Goal: Task Accomplishment & Management: Manage account settings

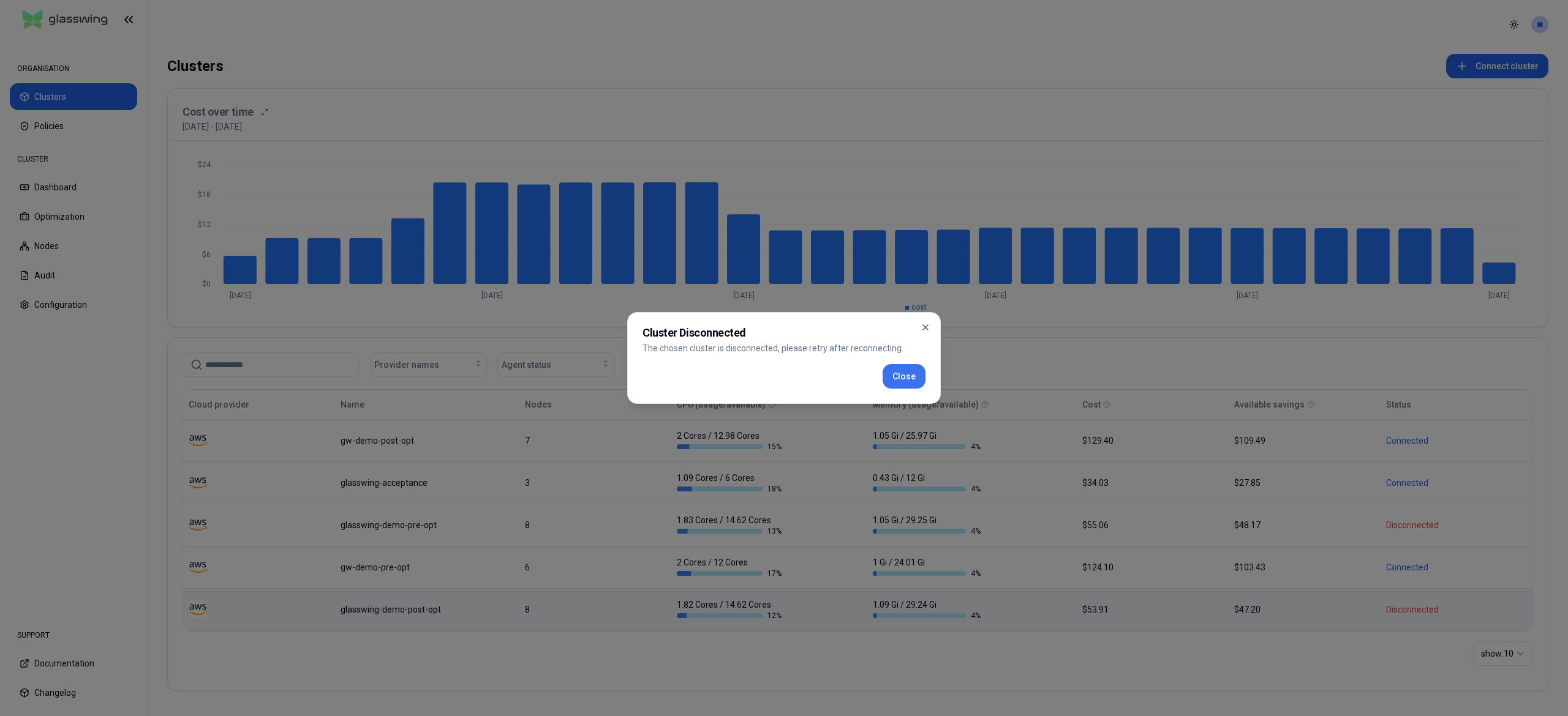
click at [889, 375] on button "Close" at bounding box center [904, 376] width 43 height 24
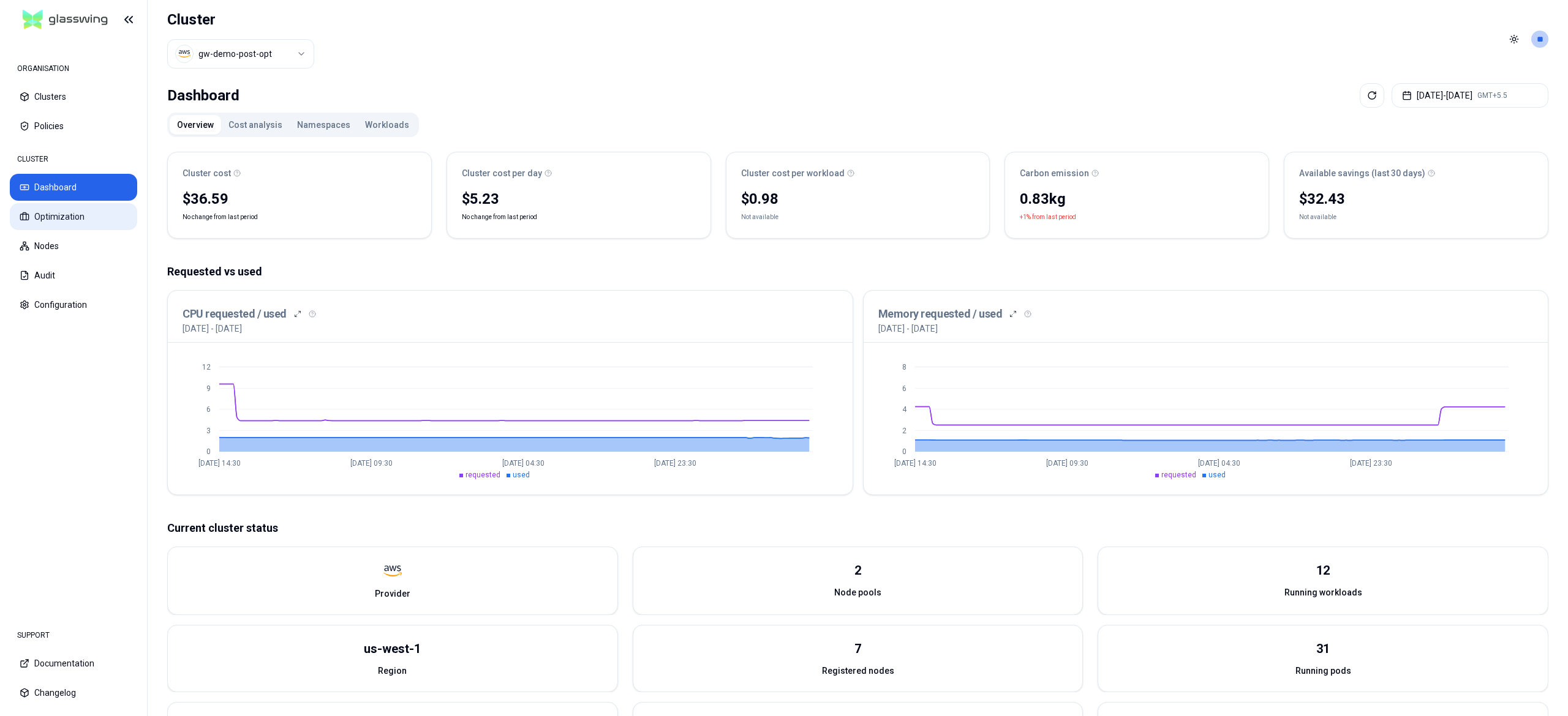
click at [55, 217] on button "Optimization" at bounding box center [73, 217] width 127 height 27
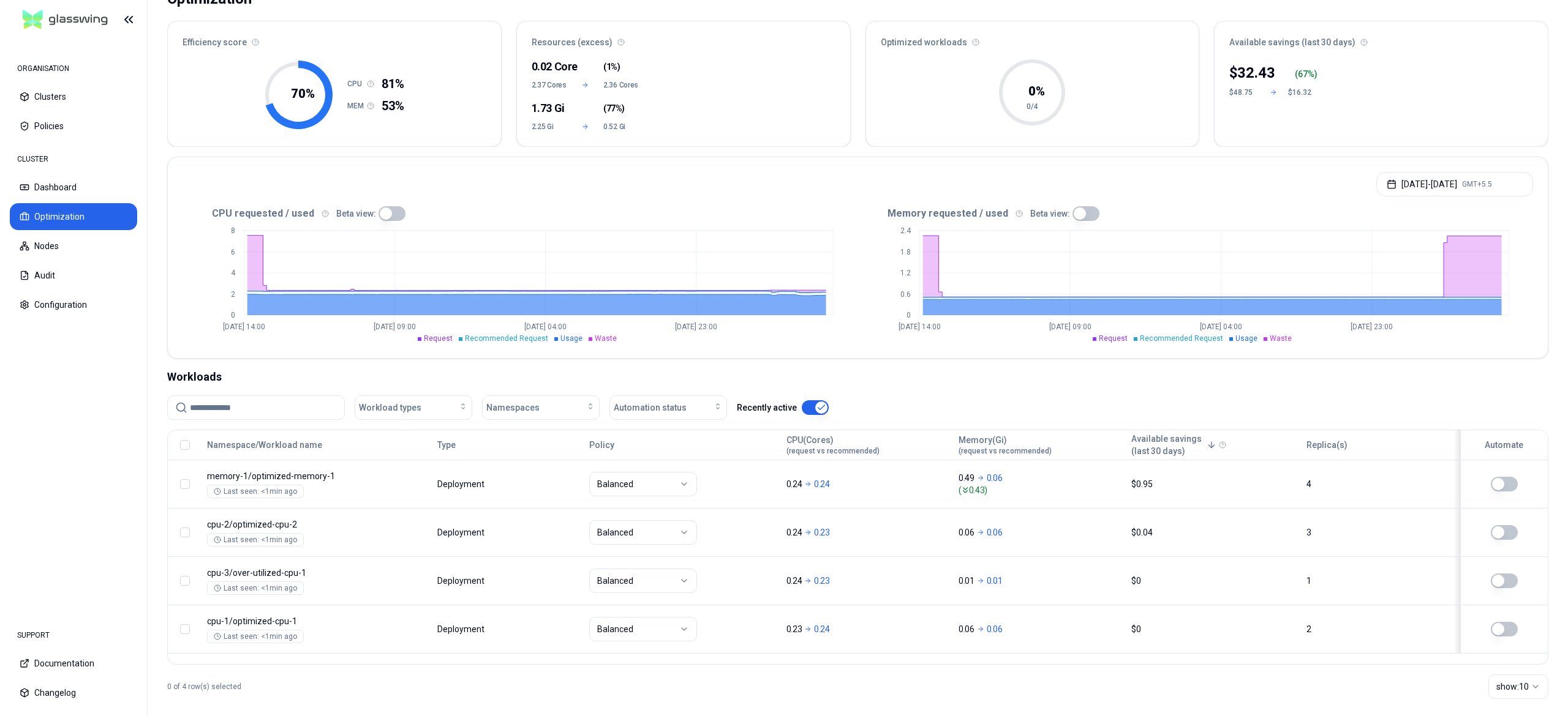
scroll to position [110, 0]
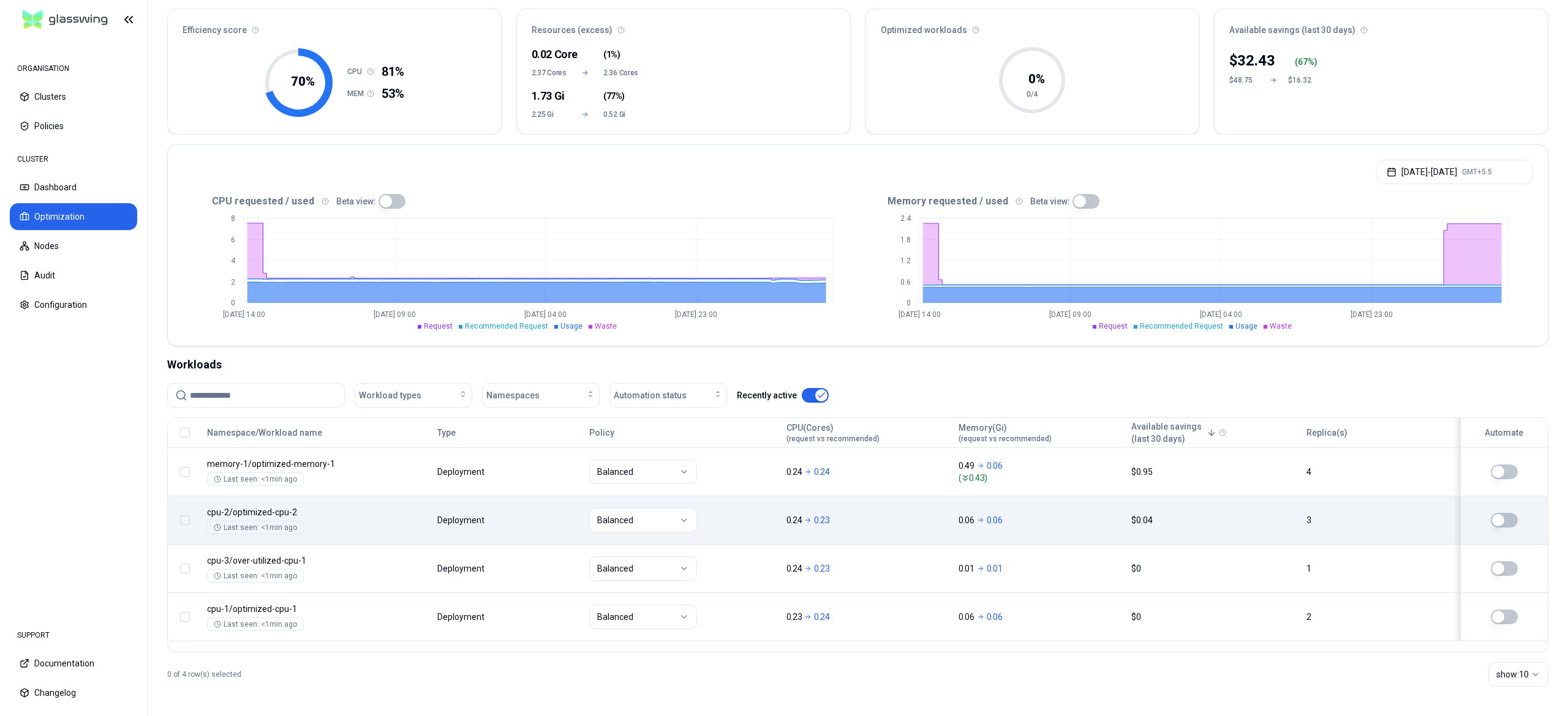
click at [1511, 524] on button "button" at bounding box center [1505, 520] width 27 height 15
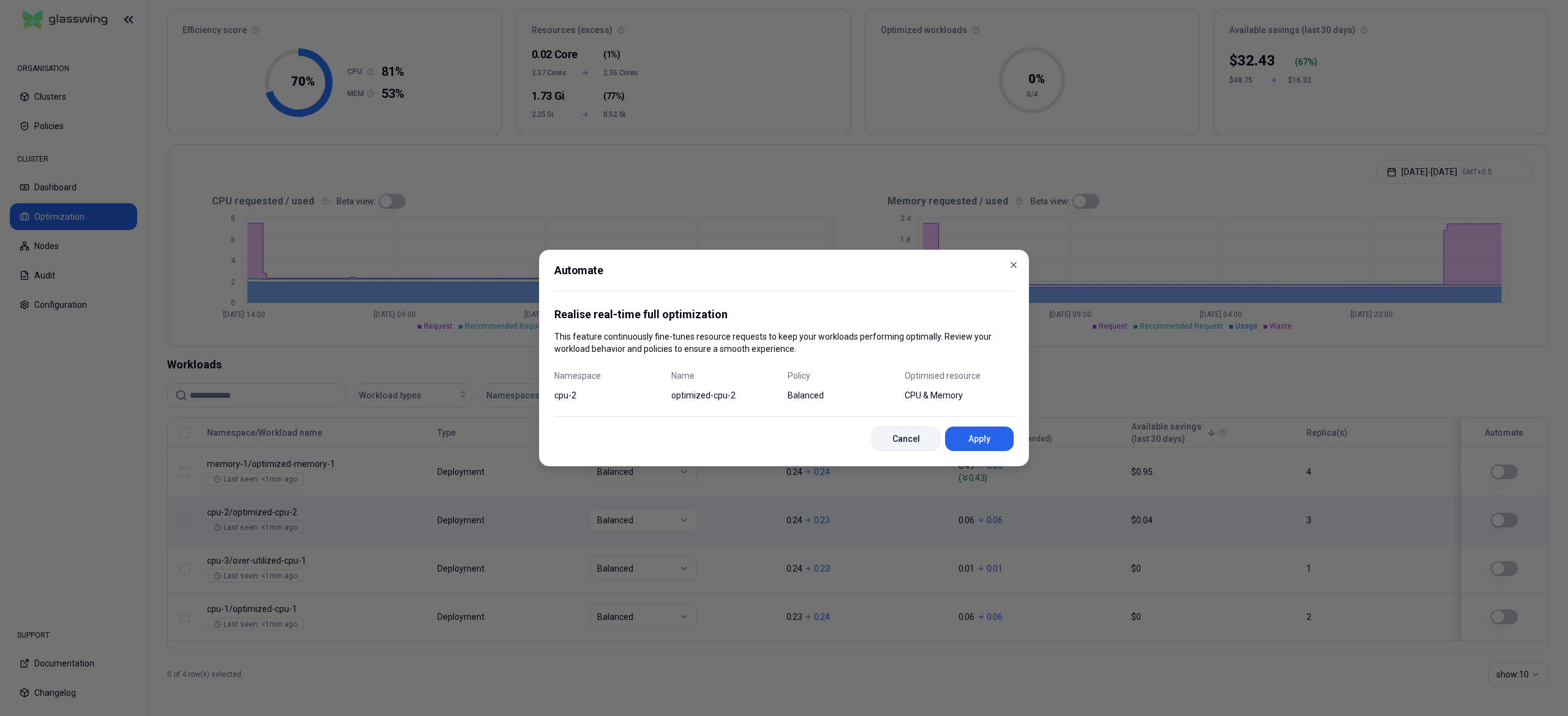
click at [913, 443] on button "Cancel" at bounding box center [906, 438] width 69 height 24
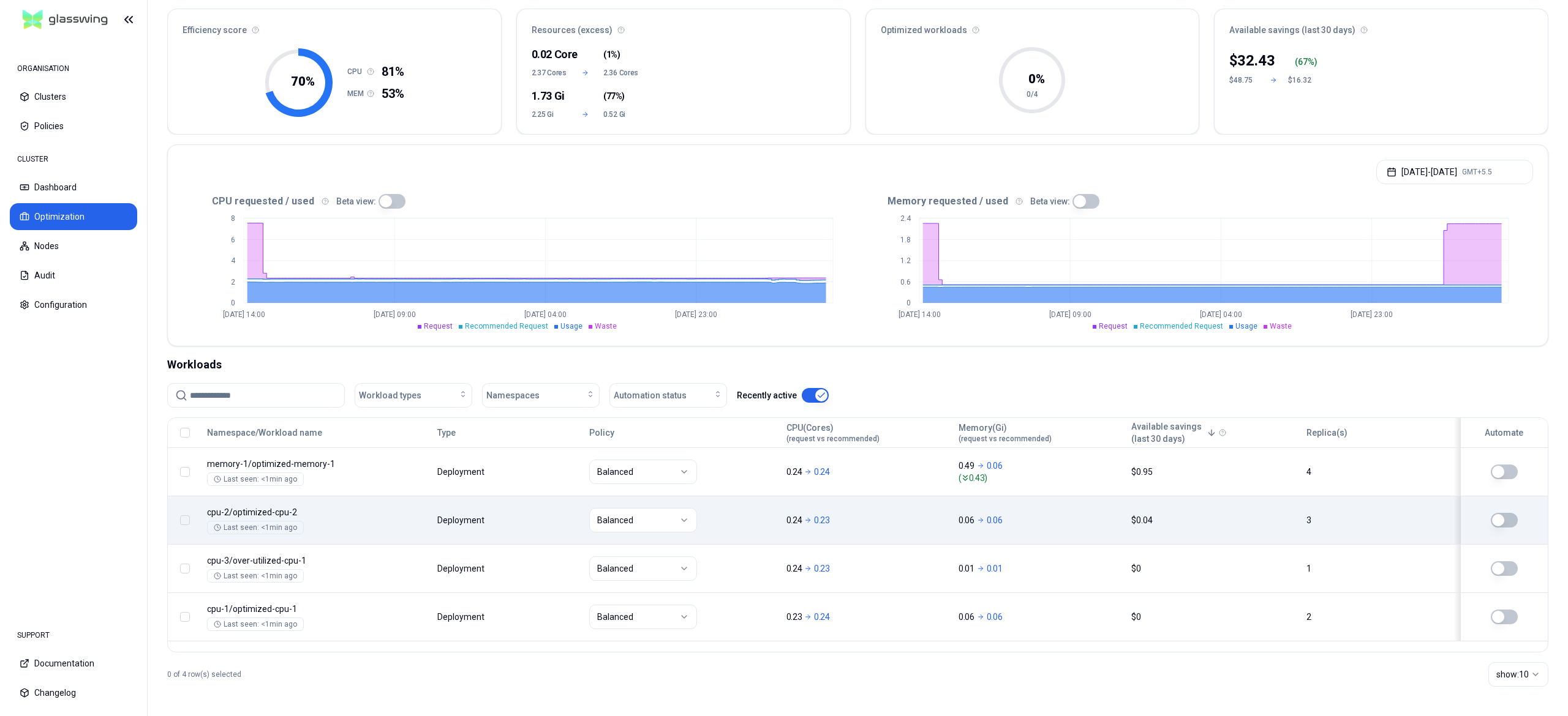
click at [183, 527] on td at bounding box center [185, 520] width 34 height 49
click at [187, 521] on button "button" at bounding box center [185, 520] width 10 height 10
click at [826, 685] on span "De-automate" at bounding box center [818, 687] width 69 height 13
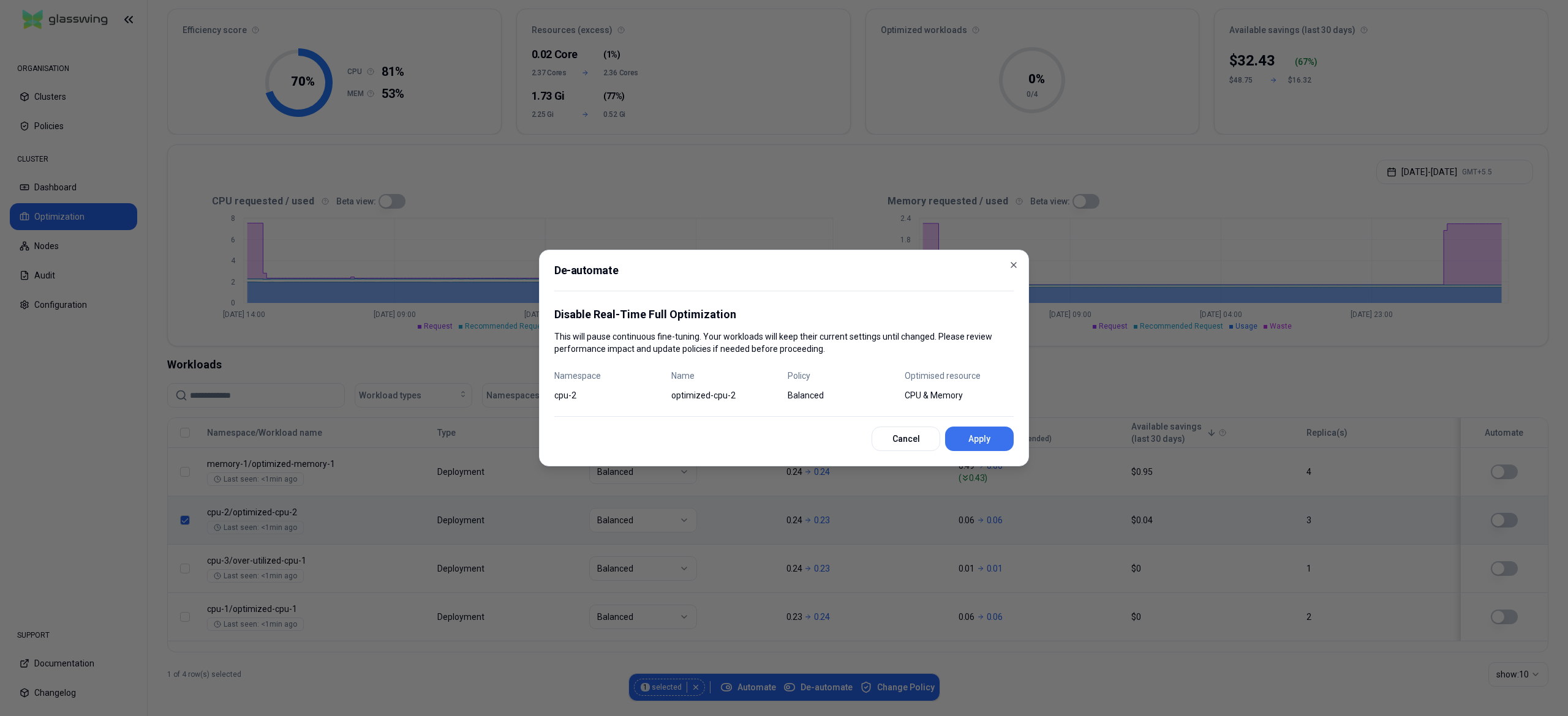
click at [976, 438] on button "Apply" at bounding box center [979, 438] width 69 height 24
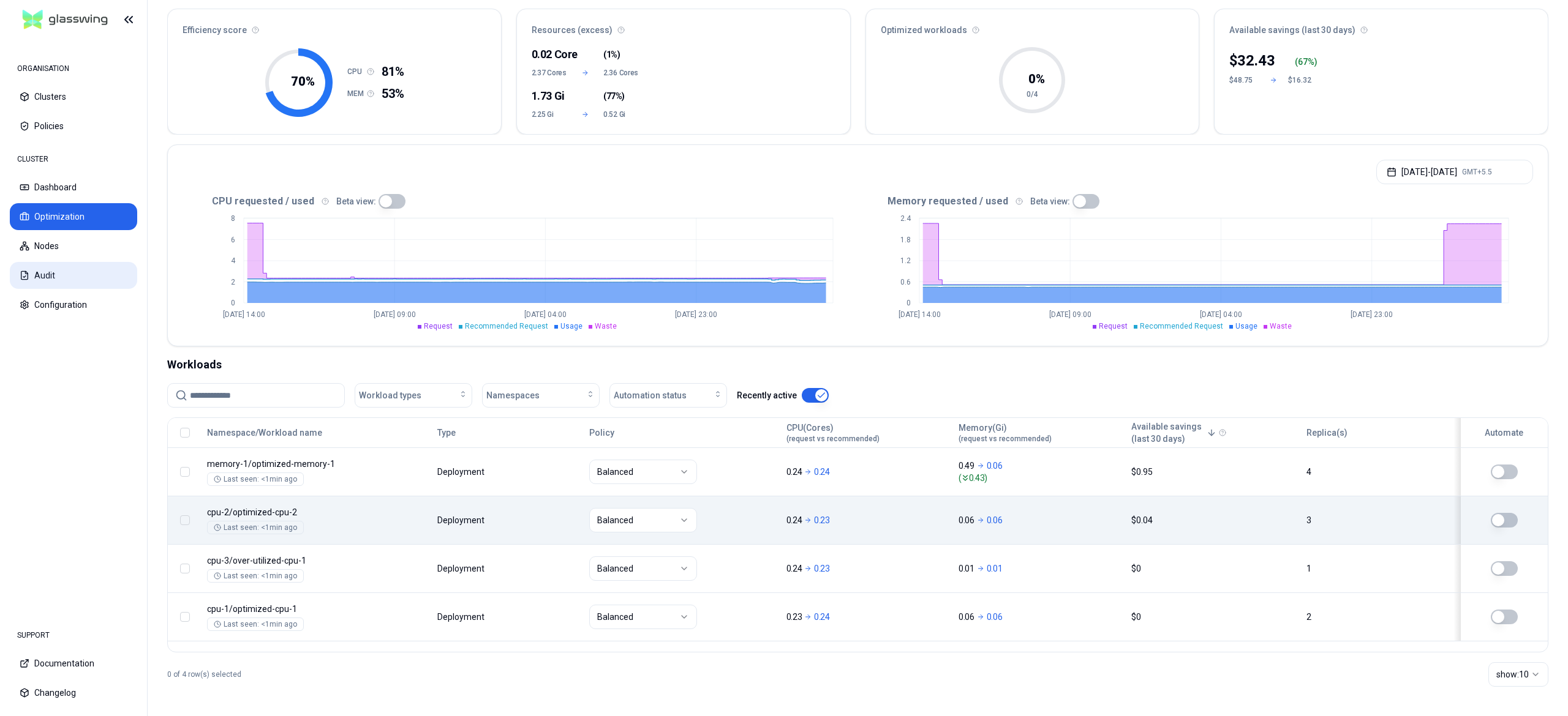
click at [34, 281] on button "Audit" at bounding box center [73, 276] width 127 height 27
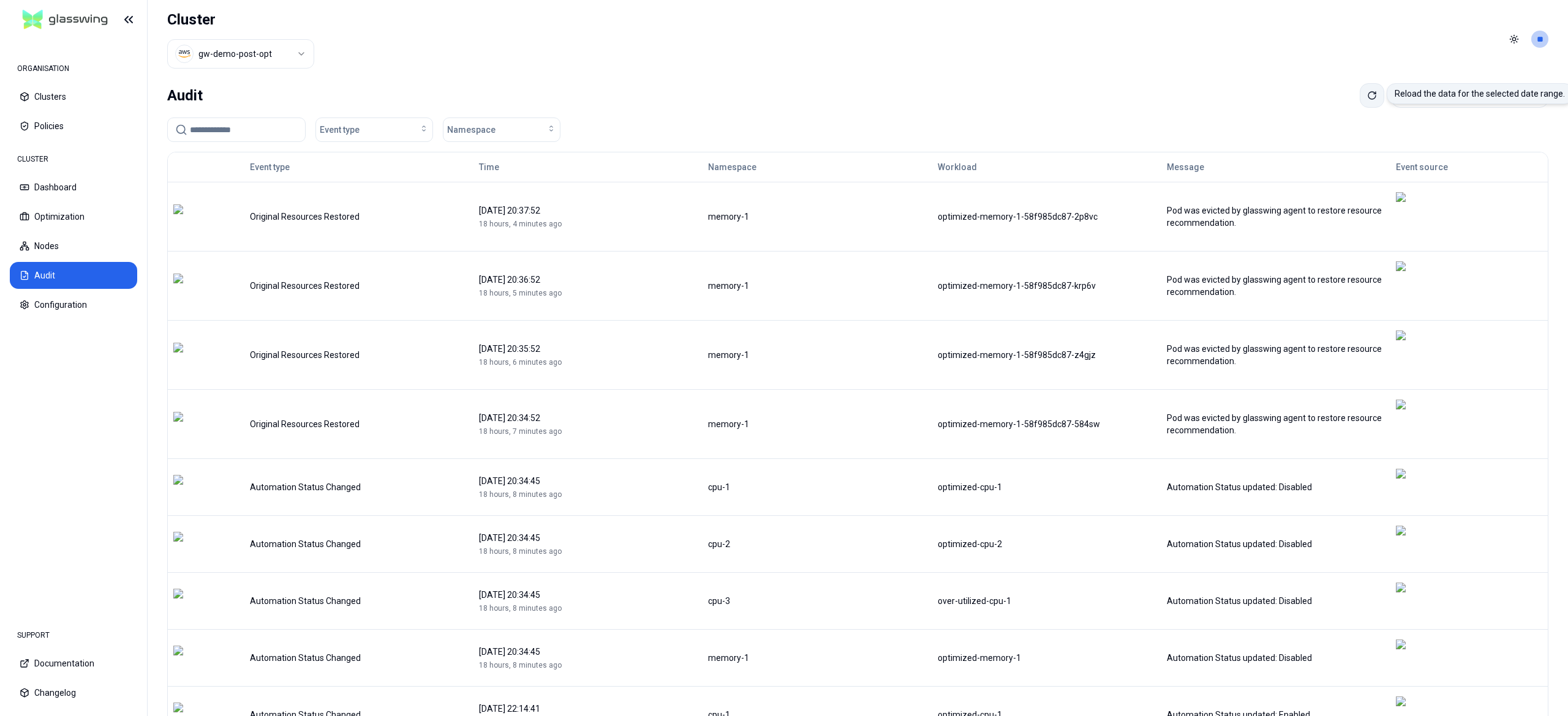
click at [1367, 100] on icon at bounding box center [1372, 95] width 10 height 10
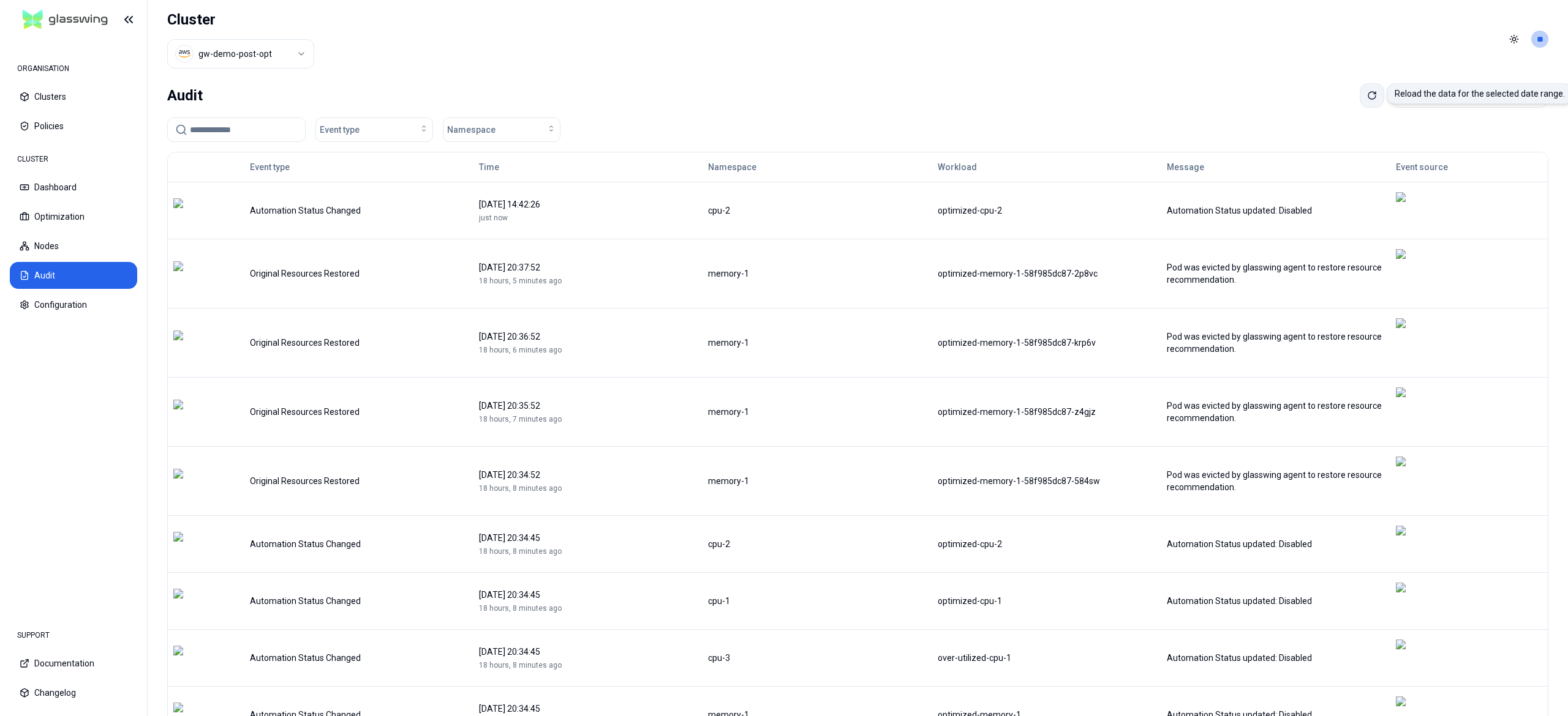
click at [1367, 98] on icon at bounding box center [1372, 95] width 10 height 10
click at [1369, 99] on icon at bounding box center [1373, 96] width 8 height 8
click at [1367, 92] on icon at bounding box center [1372, 95] width 10 height 10
click at [1369, 99] on icon at bounding box center [1373, 96] width 8 height 8
click at [1360, 89] on button at bounding box center [1372, 95] width 24 height 24
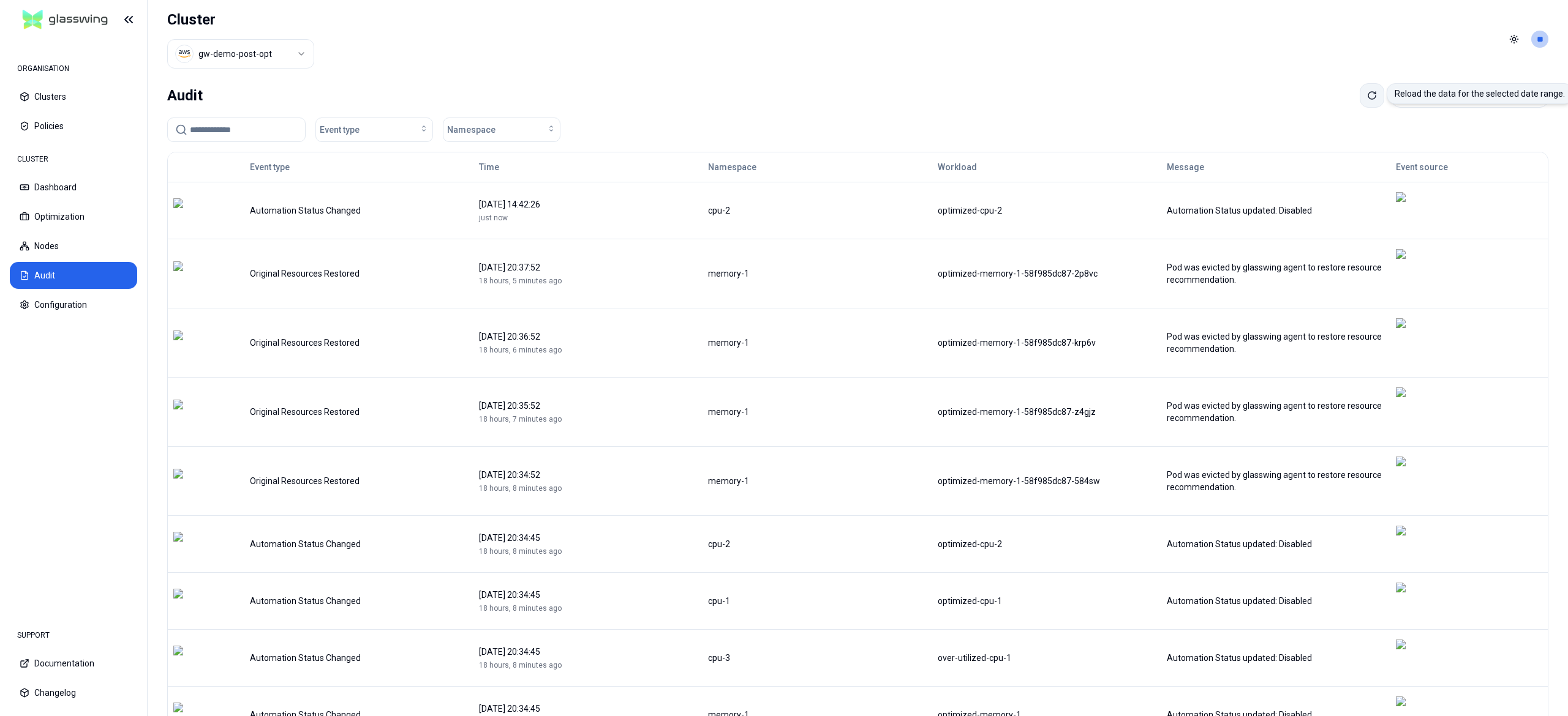
click at [1369, 98] on icon at bounding box center [1373, 96] width 8 height 8
click at [1360, 103] on button at bounding box center [1372, 95] width 24 height 24
click at [1360, 102] on button at bounding box center [1372, 95] width 24 height 24
click at [1360, 103] on button at bounding box center [1372, 95] width 24 height 24
click at [1374, 93] on icon at bounding box center [1375, 93] width 2 height 2
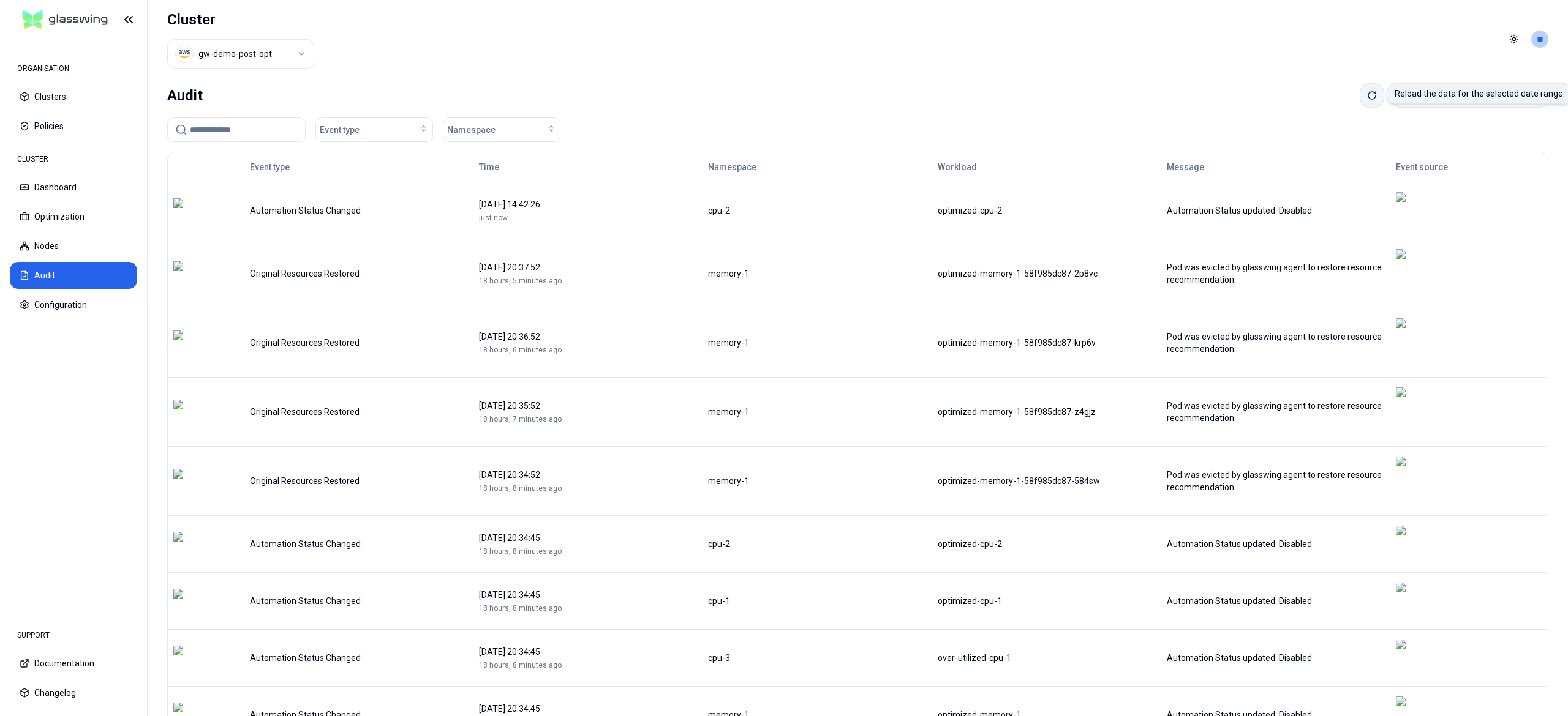
click at [1360, 99] on button at bounding box center [1372, 95] width 24 height 24
click at [1367, 100] on icon at bounding box center [1372, 95] width 10 height 10
click at [72, 217] on button "Optimization" at bounding box center [73, 217] width 127 height 27
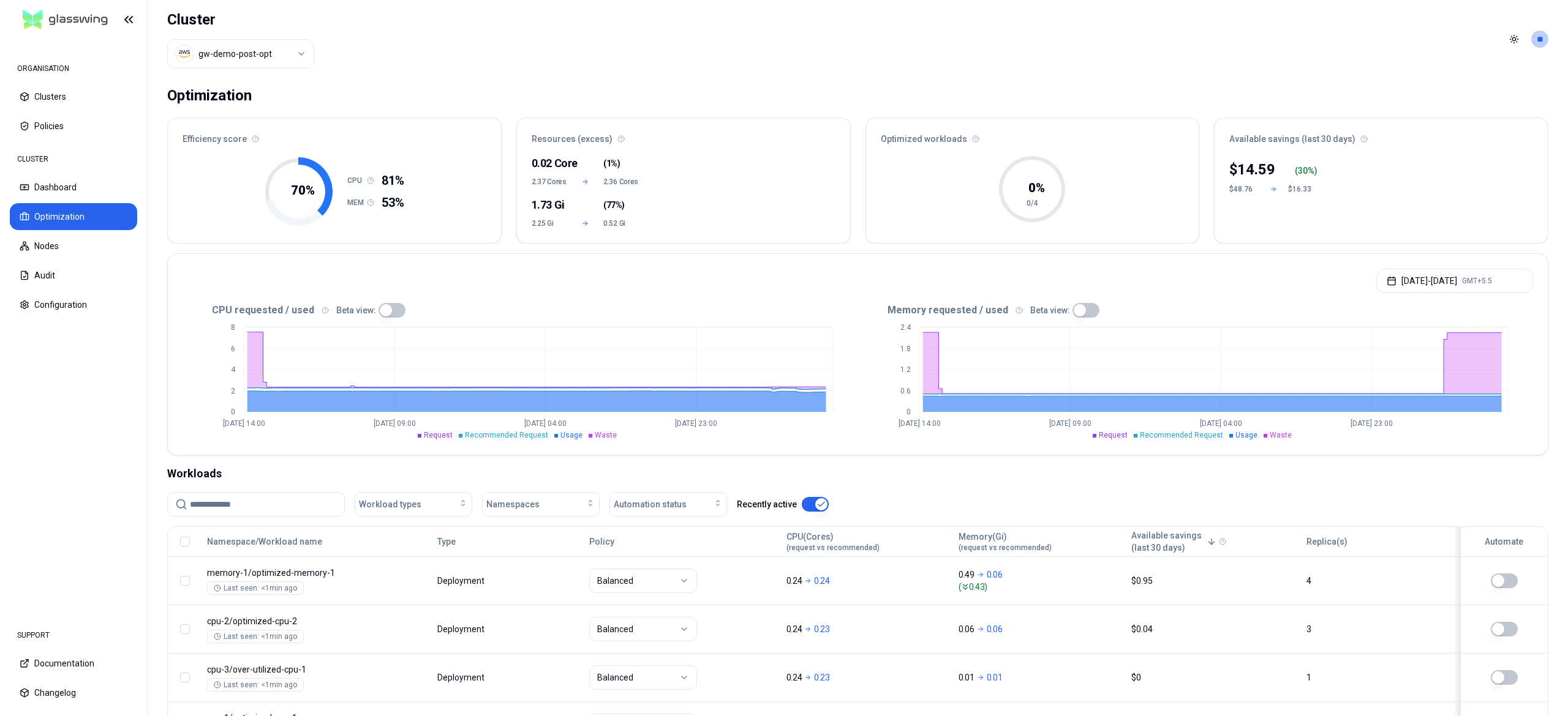
scroll to position [110, 0]
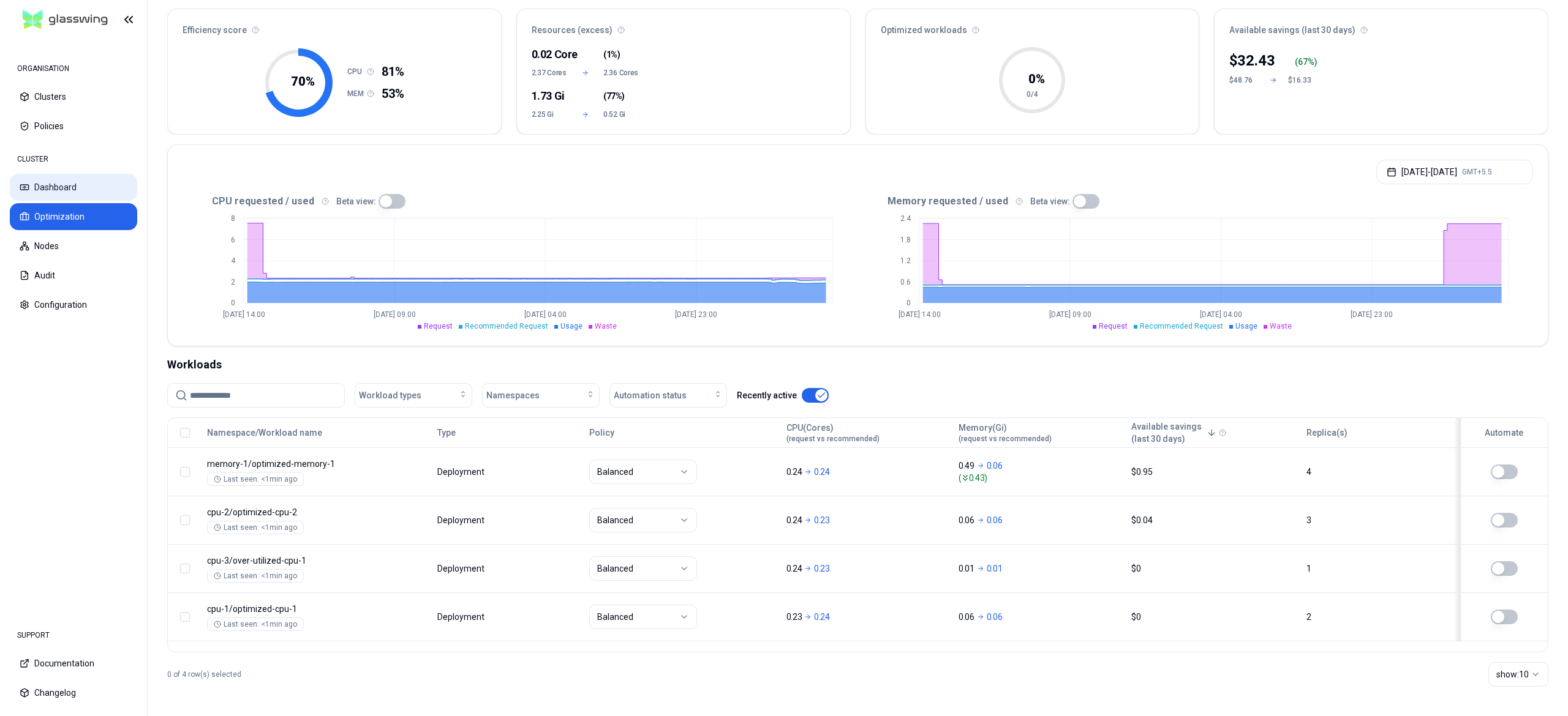
click at [79, 199] on button "Dashboard" at bounding box center [73, 188] width 127 height 27
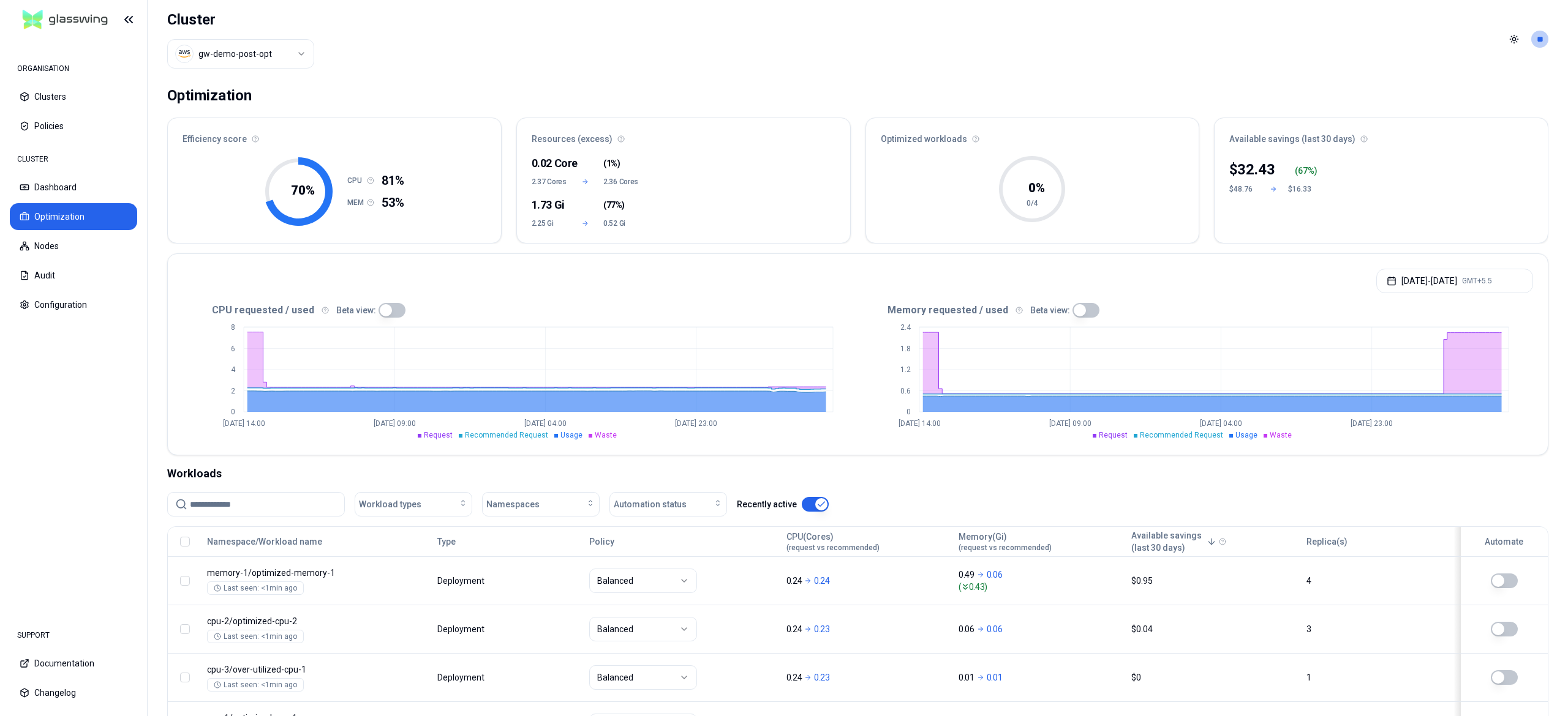
click at [65, 202] on div "CLUSTER Dashboard Optimization Nodes Audit Configuration" at bounding box center [73, 232] width 127 height 171
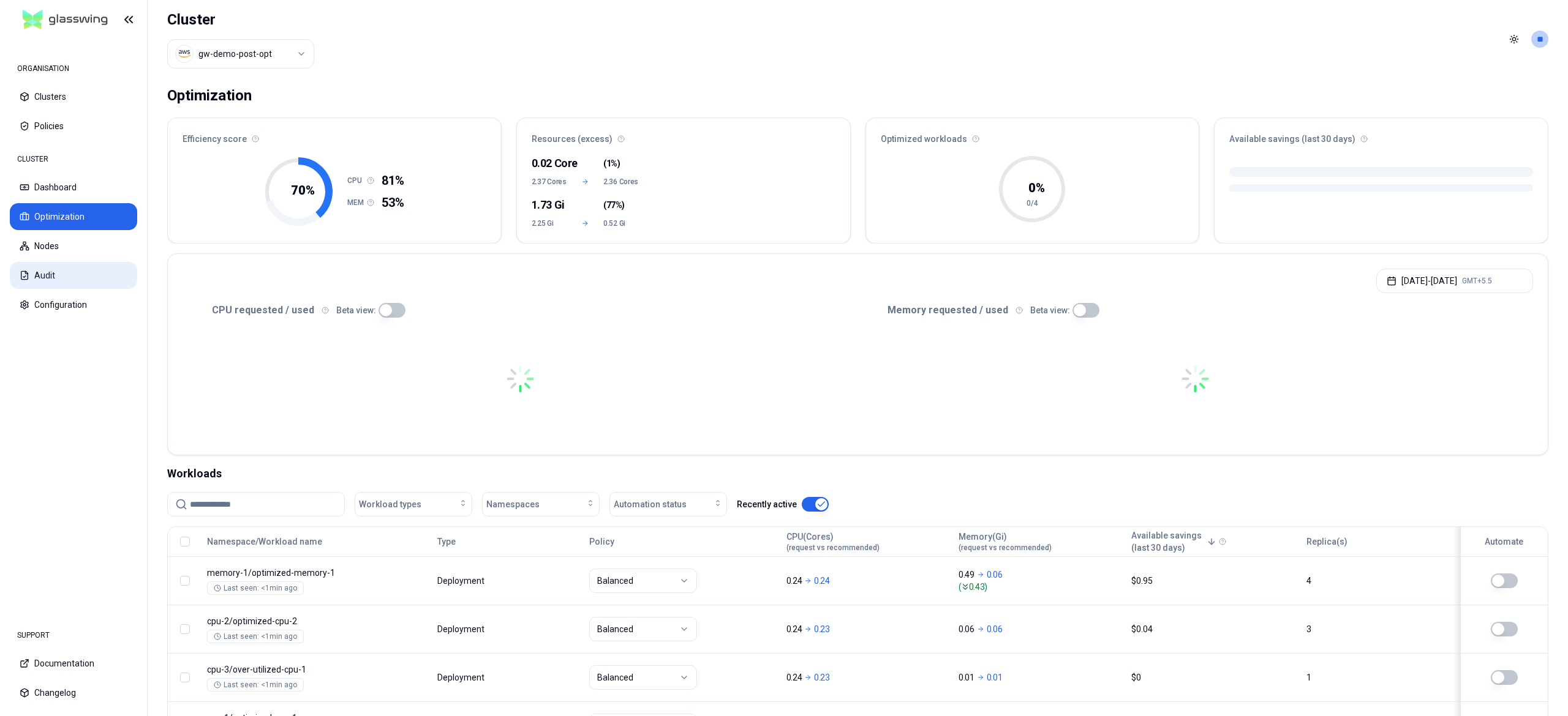
click at [52, 264] on button "Audit" at bounding box center [73, 276] width 127 height 27
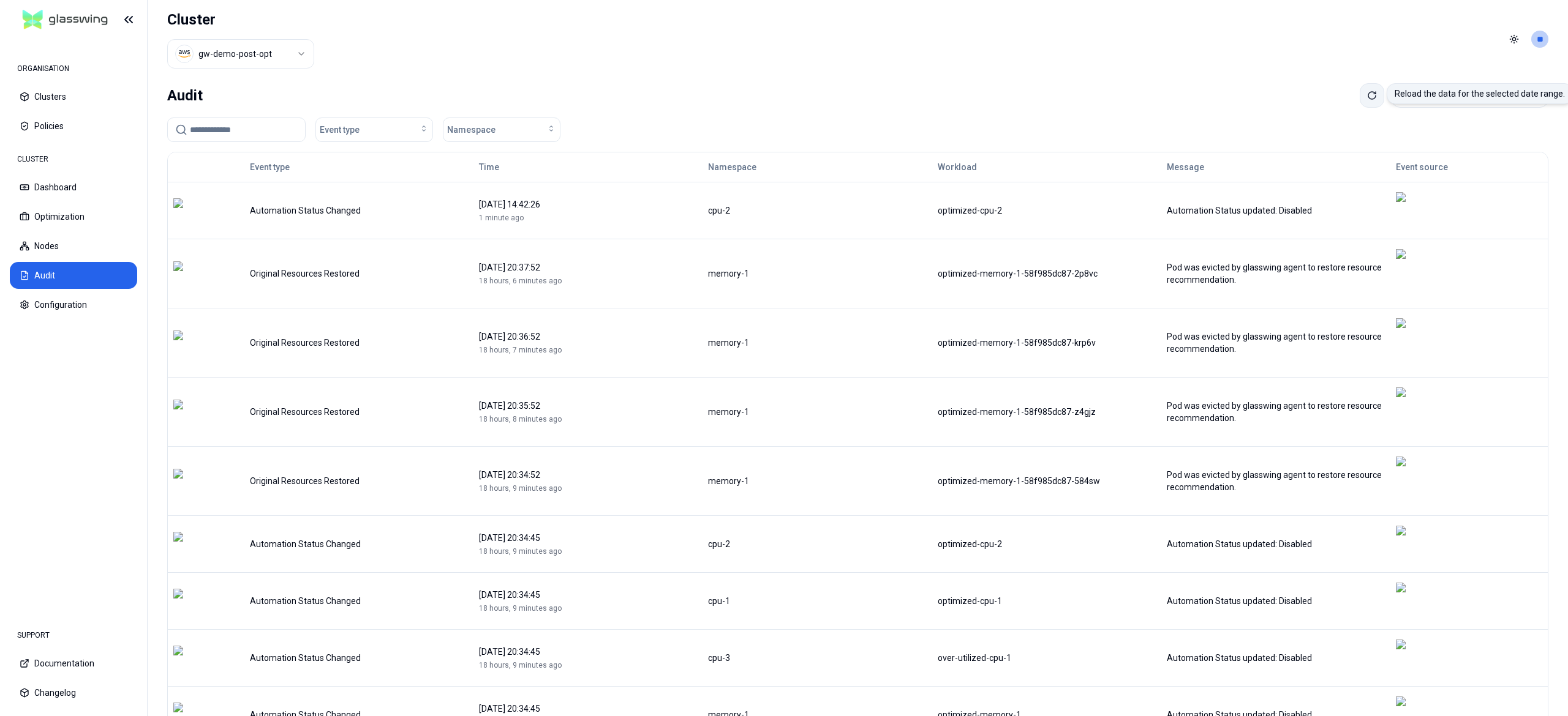
click at [1374, 93] on icon at bounding box center [1375, 93] width 2 height 2
click at [89, 221] on button "Optimization" at bounding box center [73, 217] width 127 height 27
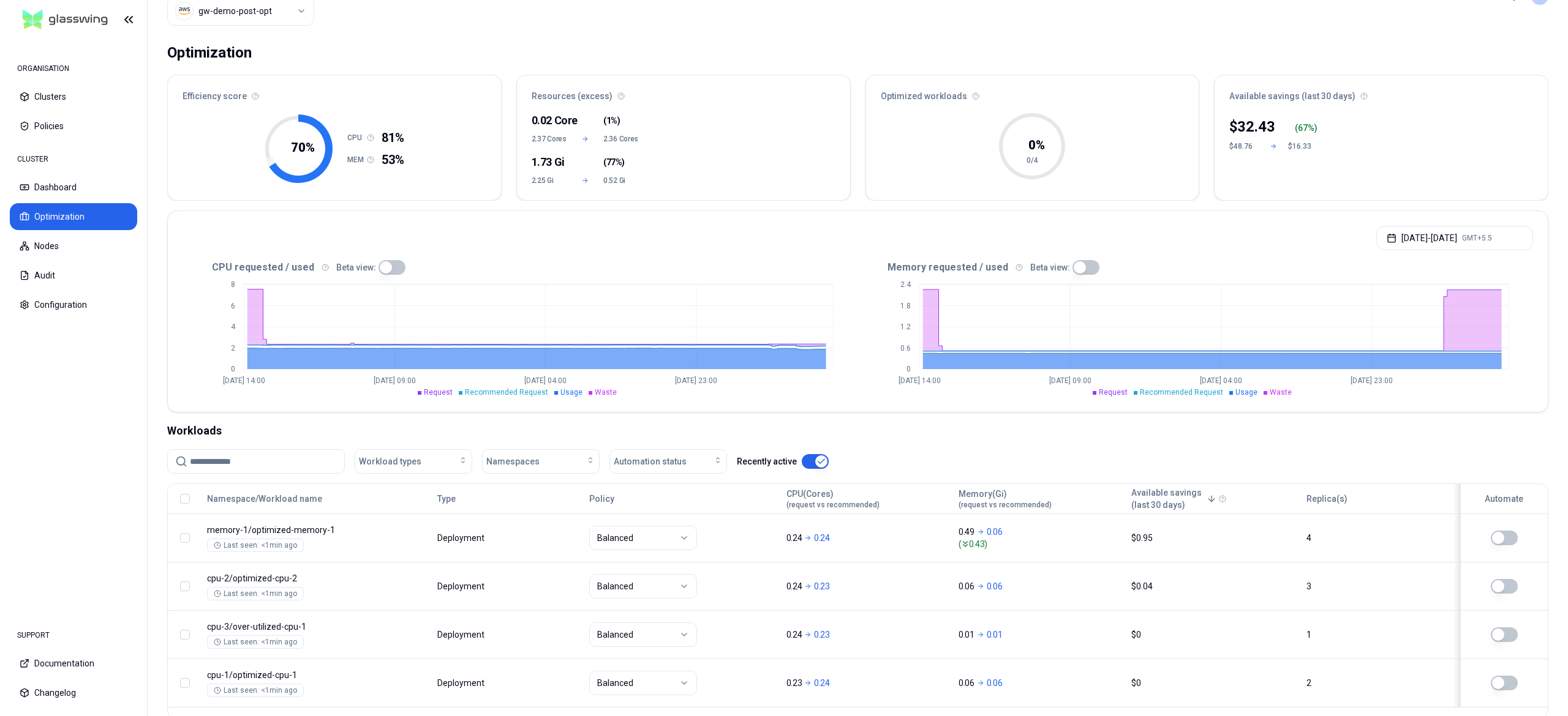
scroll to position [110, 0]
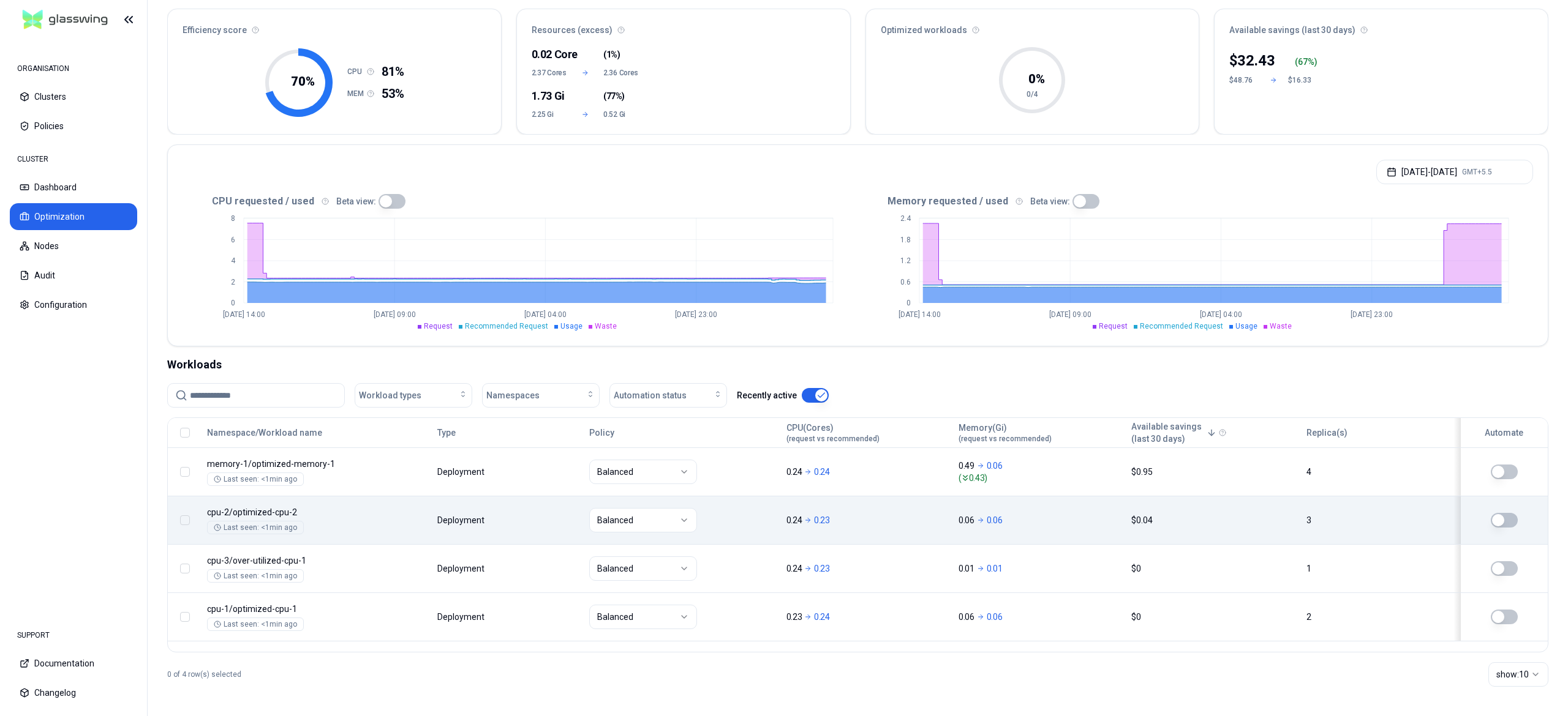
click at [1508, 515] on button "button" at bounding box center [1505, 520] width 27 height 15
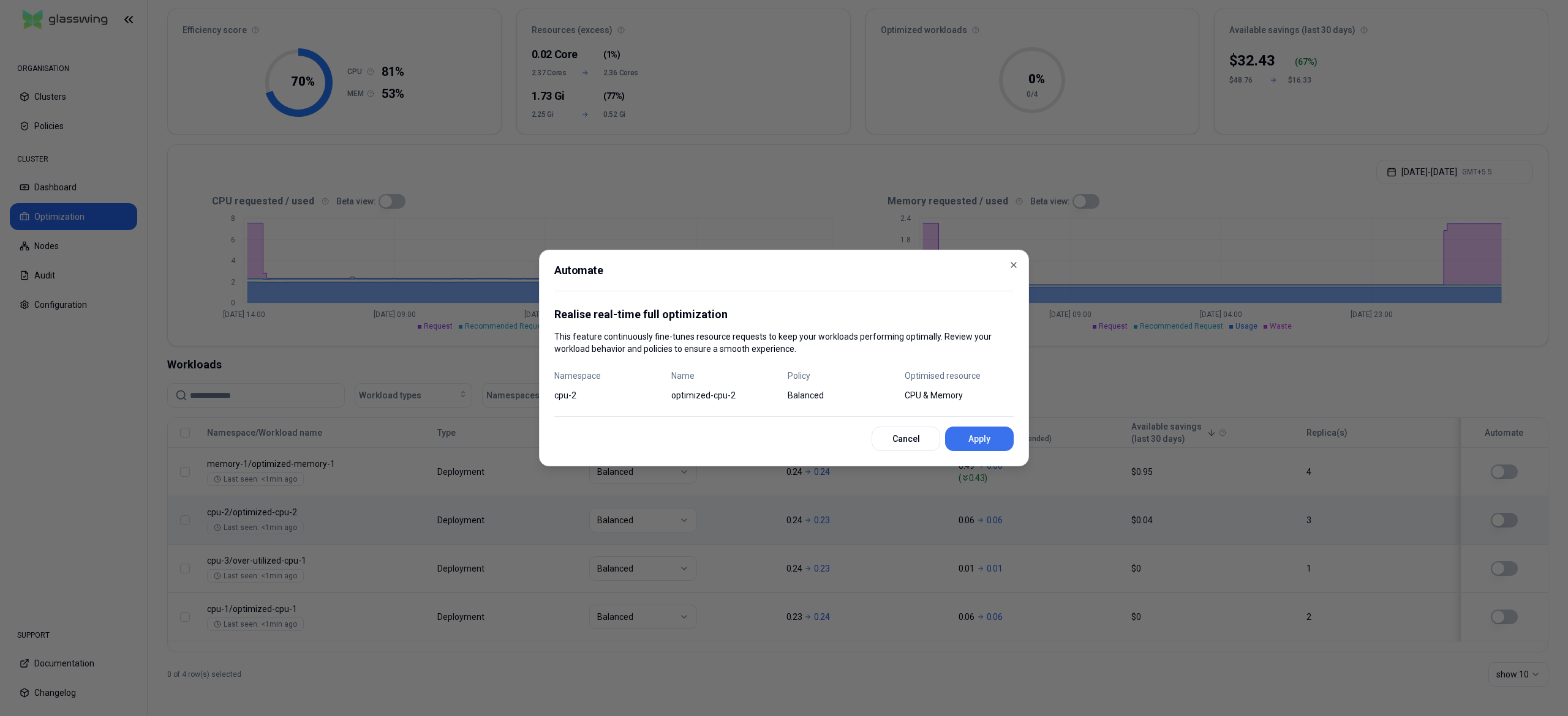
click at [988, 446] on button "Apply" at bounding box center [979, 438] width 69 height 24
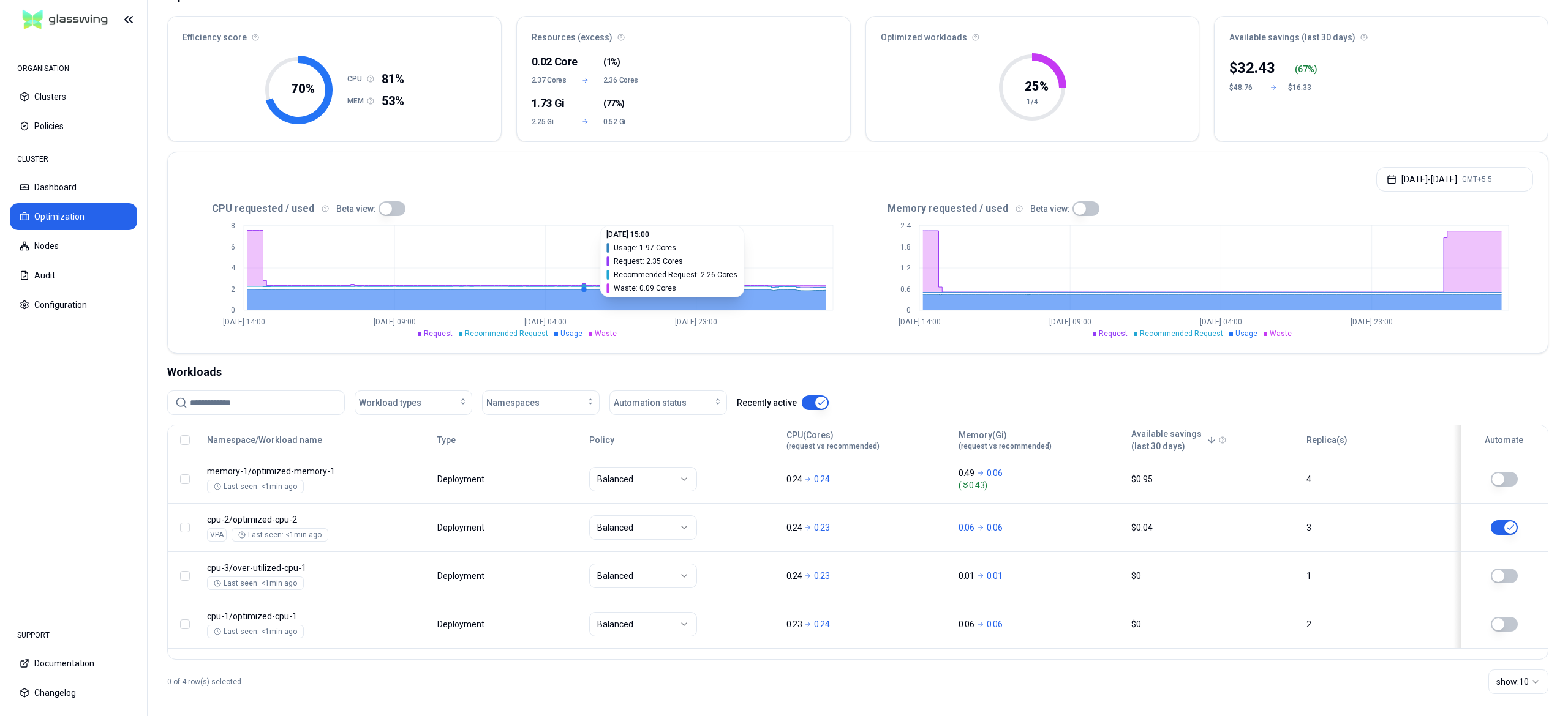
scroll to position [110, 0]
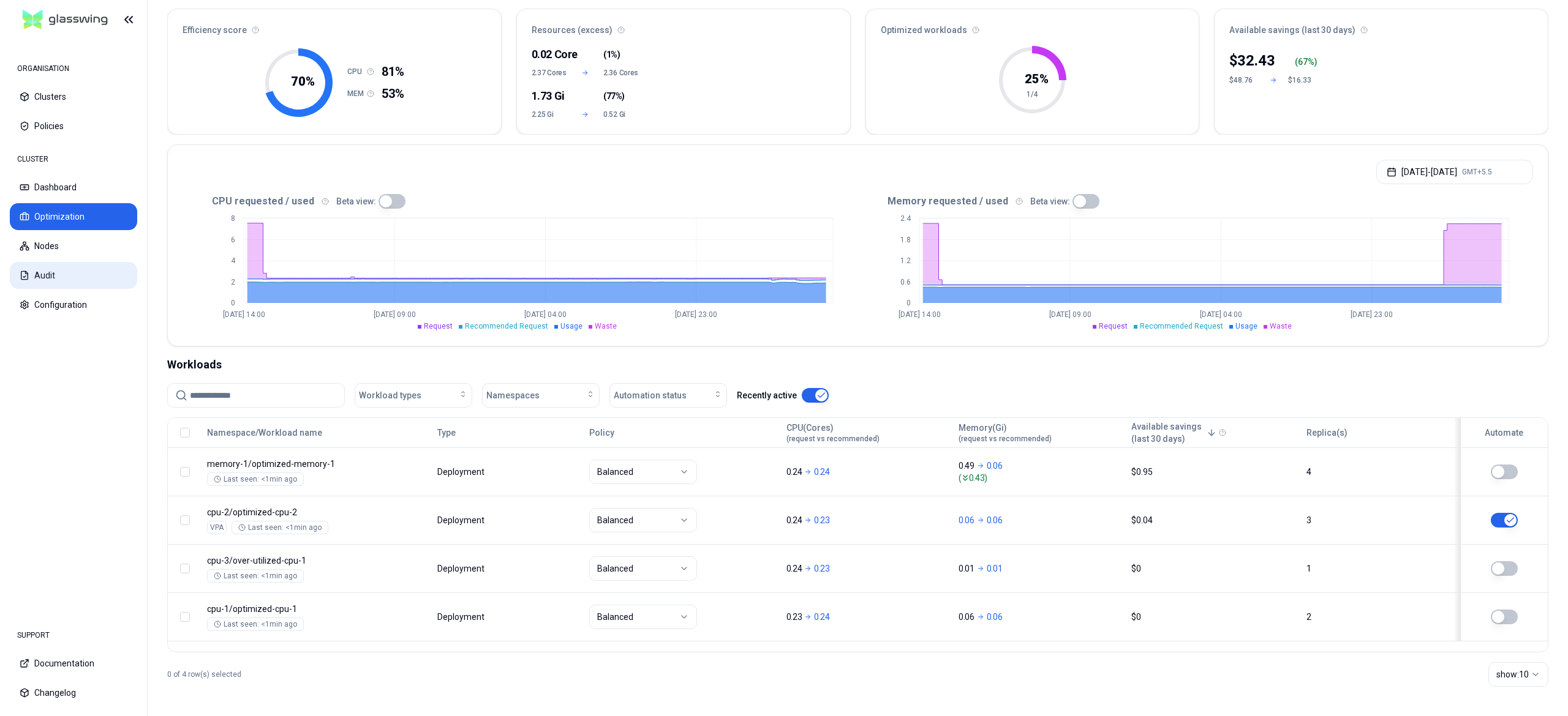
click at [53, 284] on button "Audit" at bounding box center [73, 276] width 127 height 27
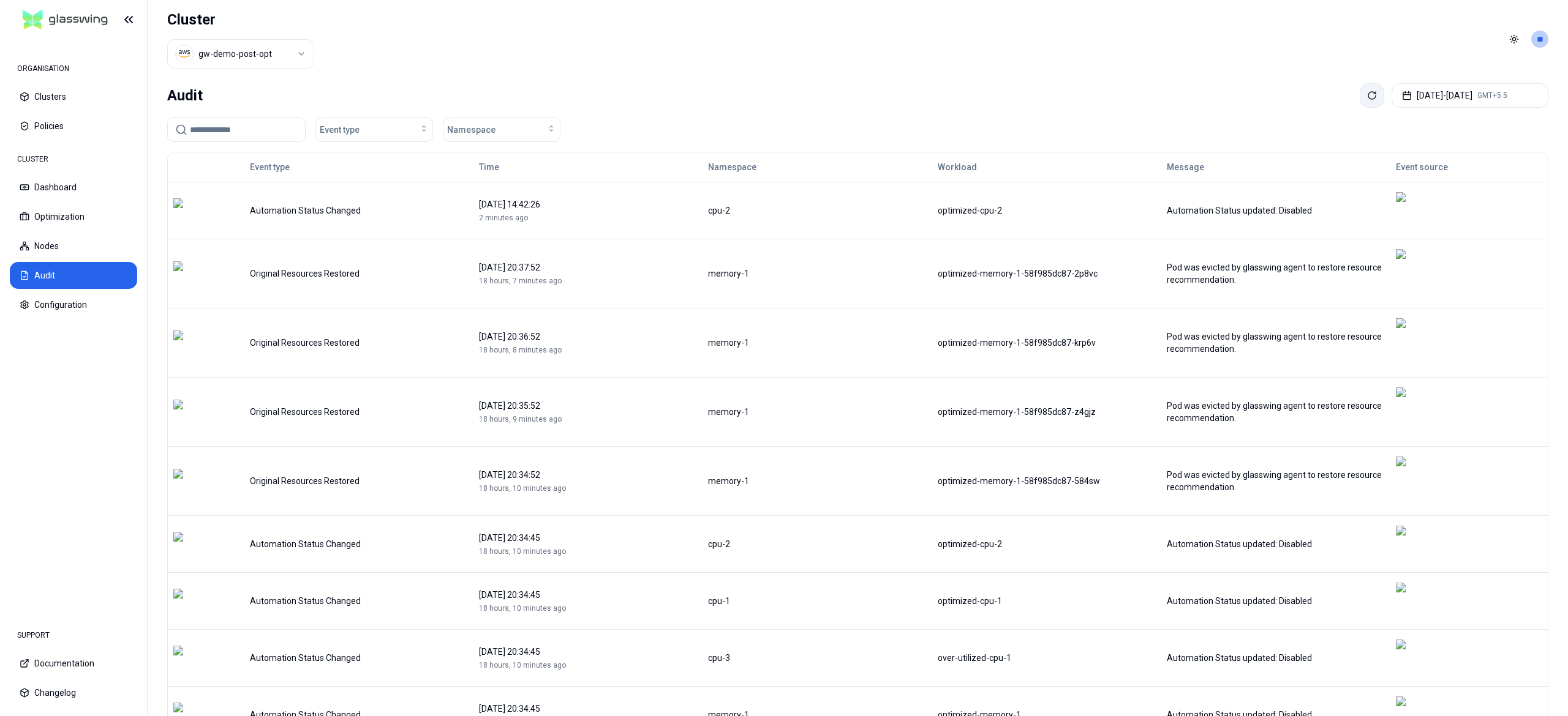
click at [1367, 100] on icon at bounding box center [1372, 95] width 10 height 10
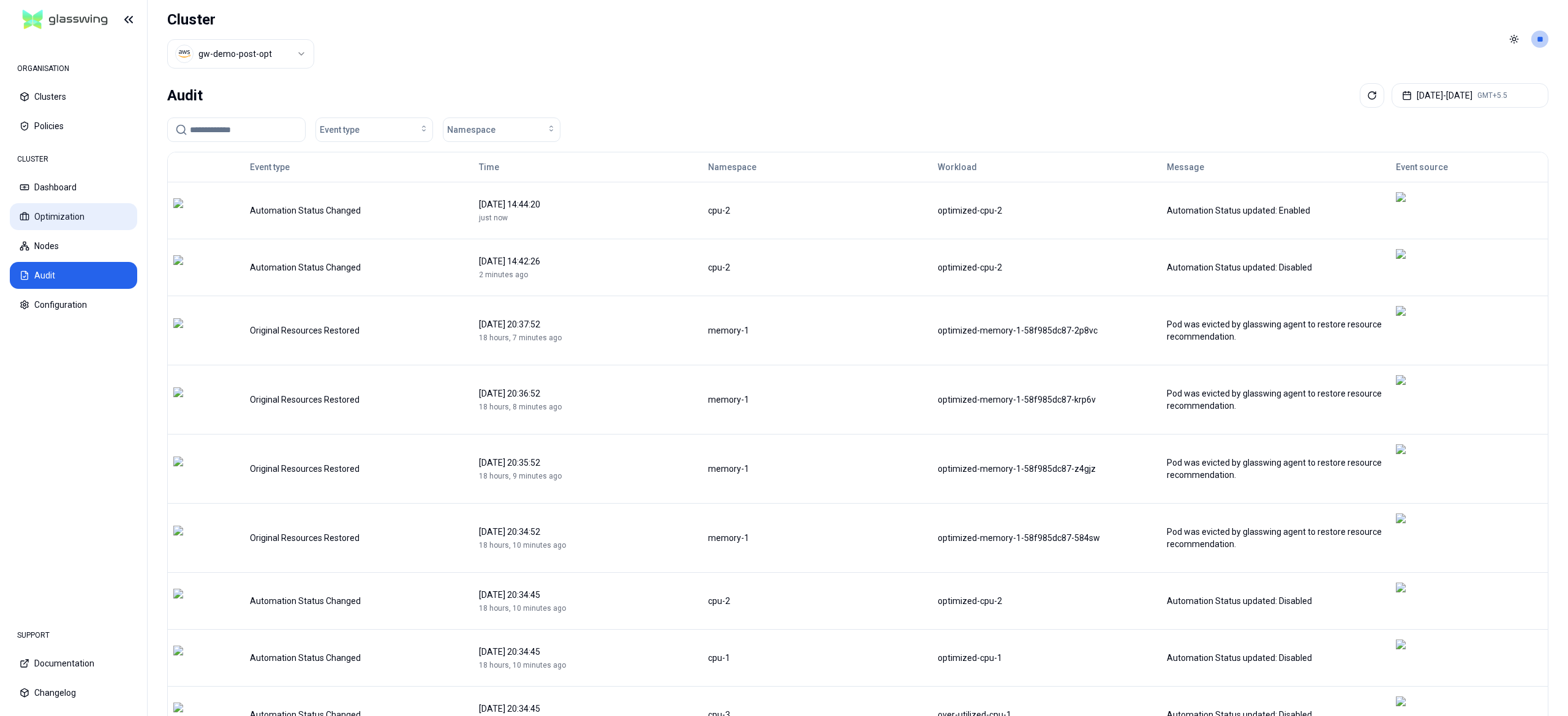
click at [35, 215] on button "Optimization" at bounding box center [73, 217] width 127 height 27
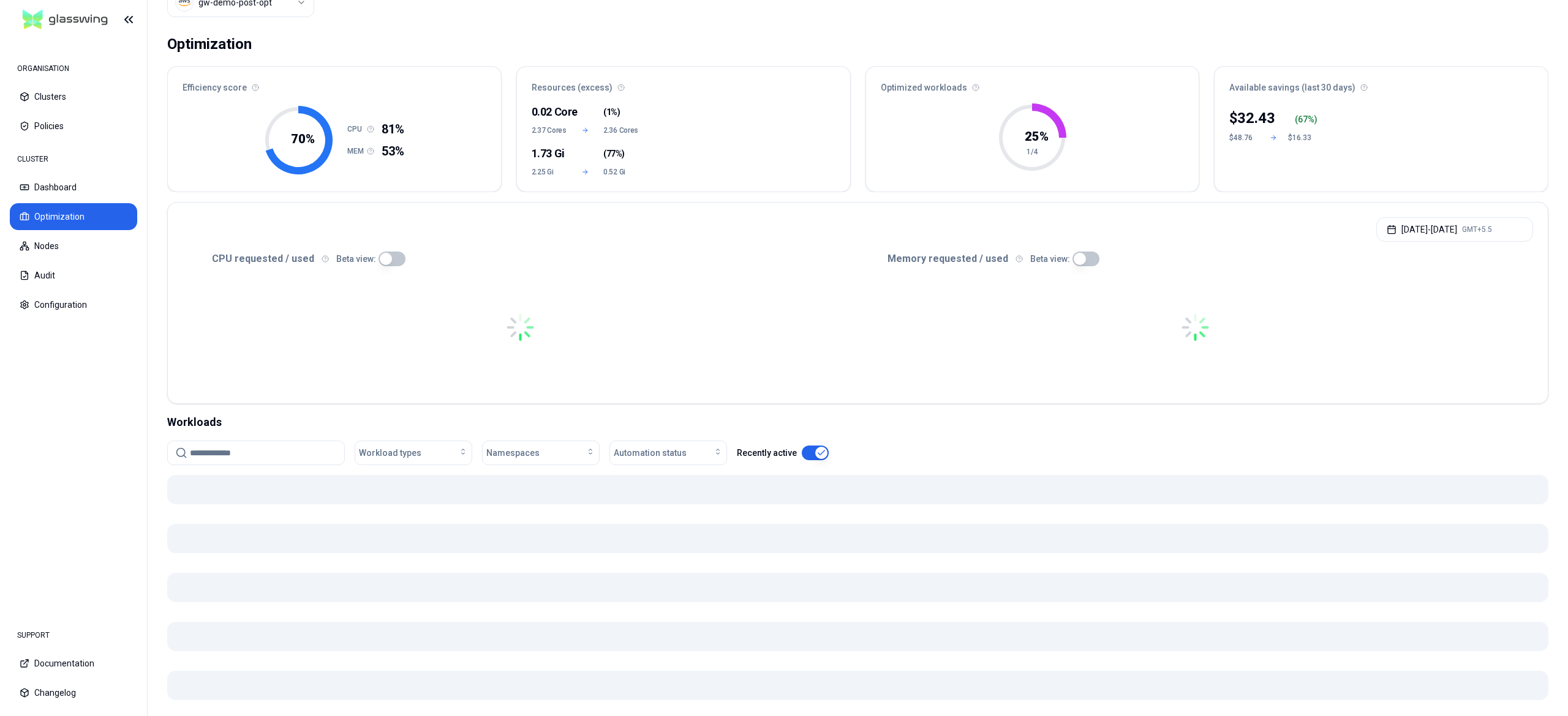
scroll to position [52, 0]
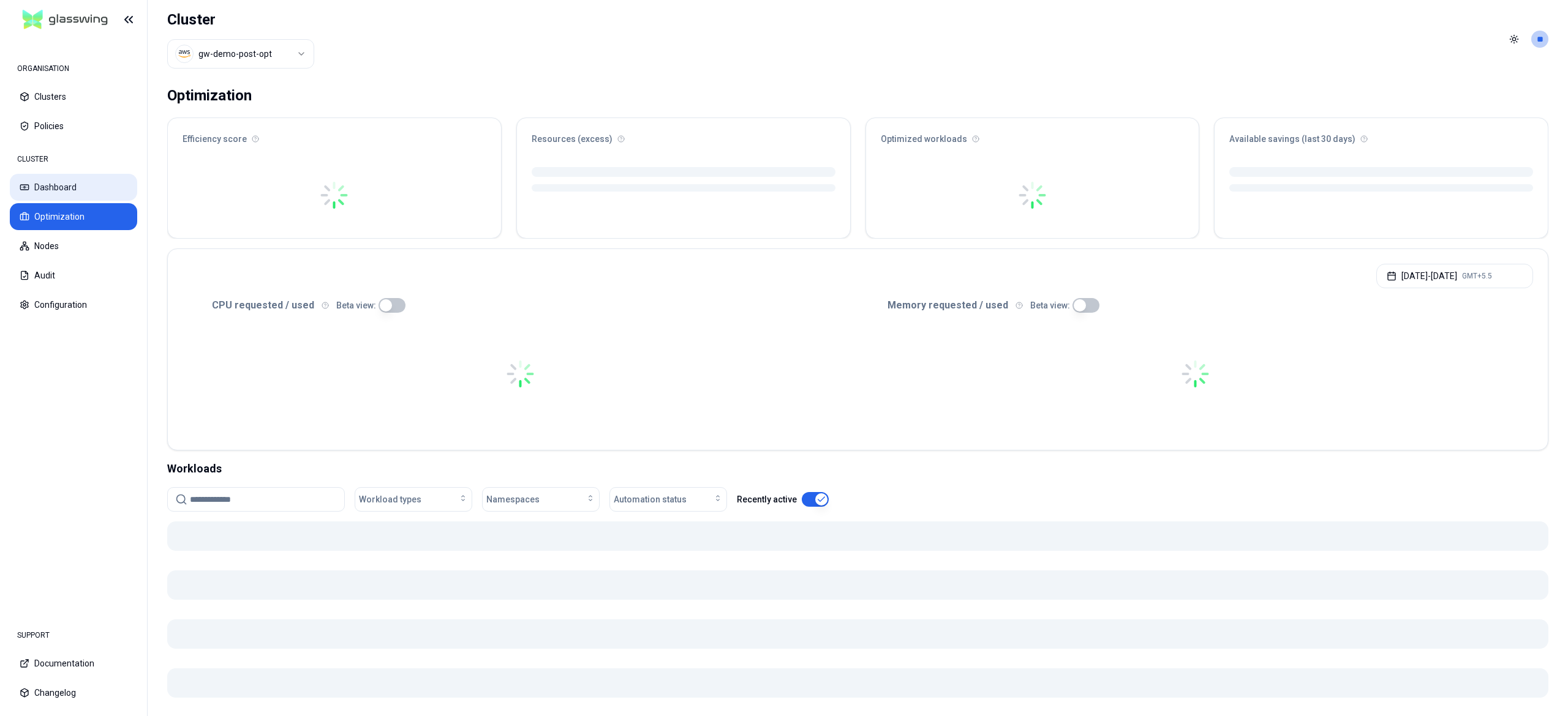
click at [66, 188] on button "Dashboard" at bounding box center [73, 188] width 127 height 27
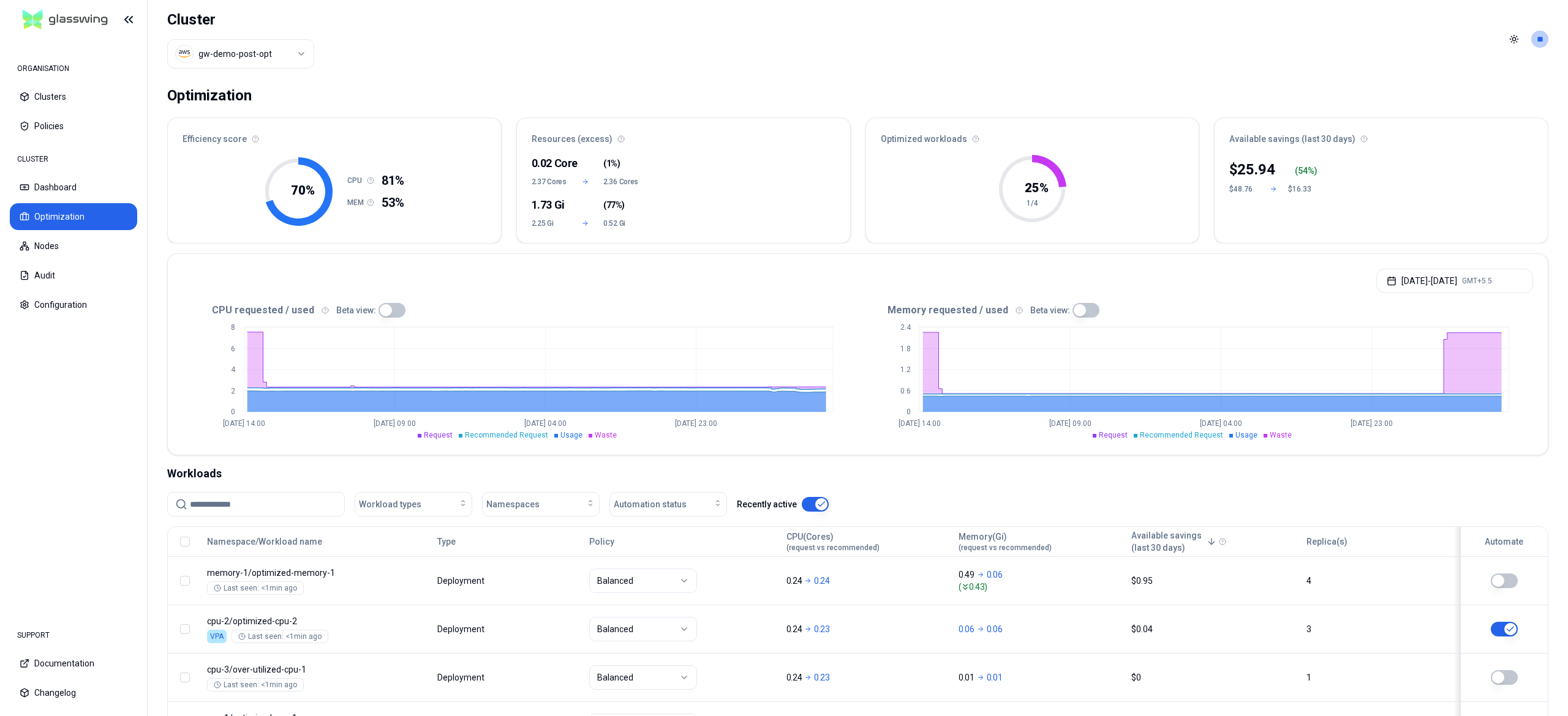
scroll to position [110, 0]
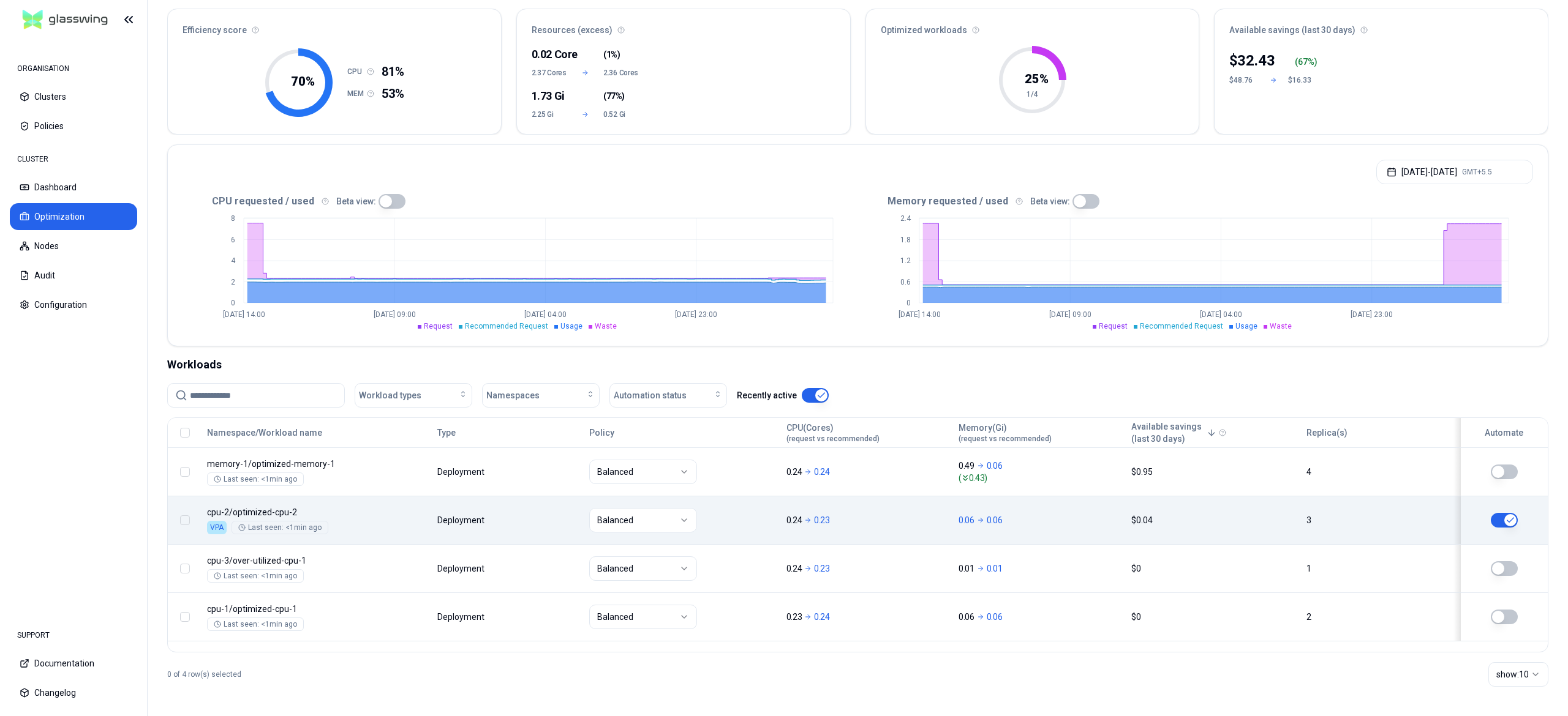
click at [1497, 519] on button "button" at bounding box center [1505, 520] width 27 height 15
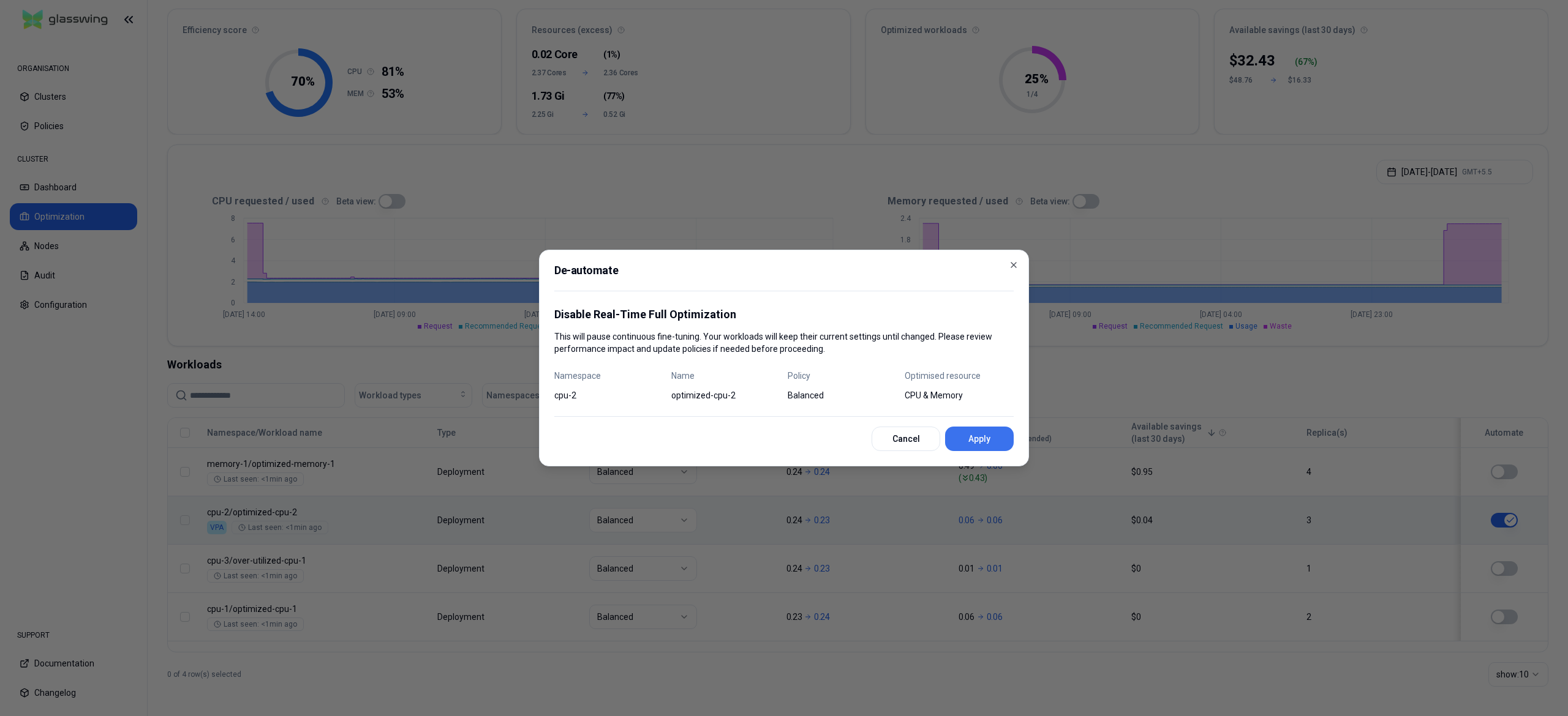
click at [974, 442] on button "Apply" at bounding box center [979, 438] width 69 height 24
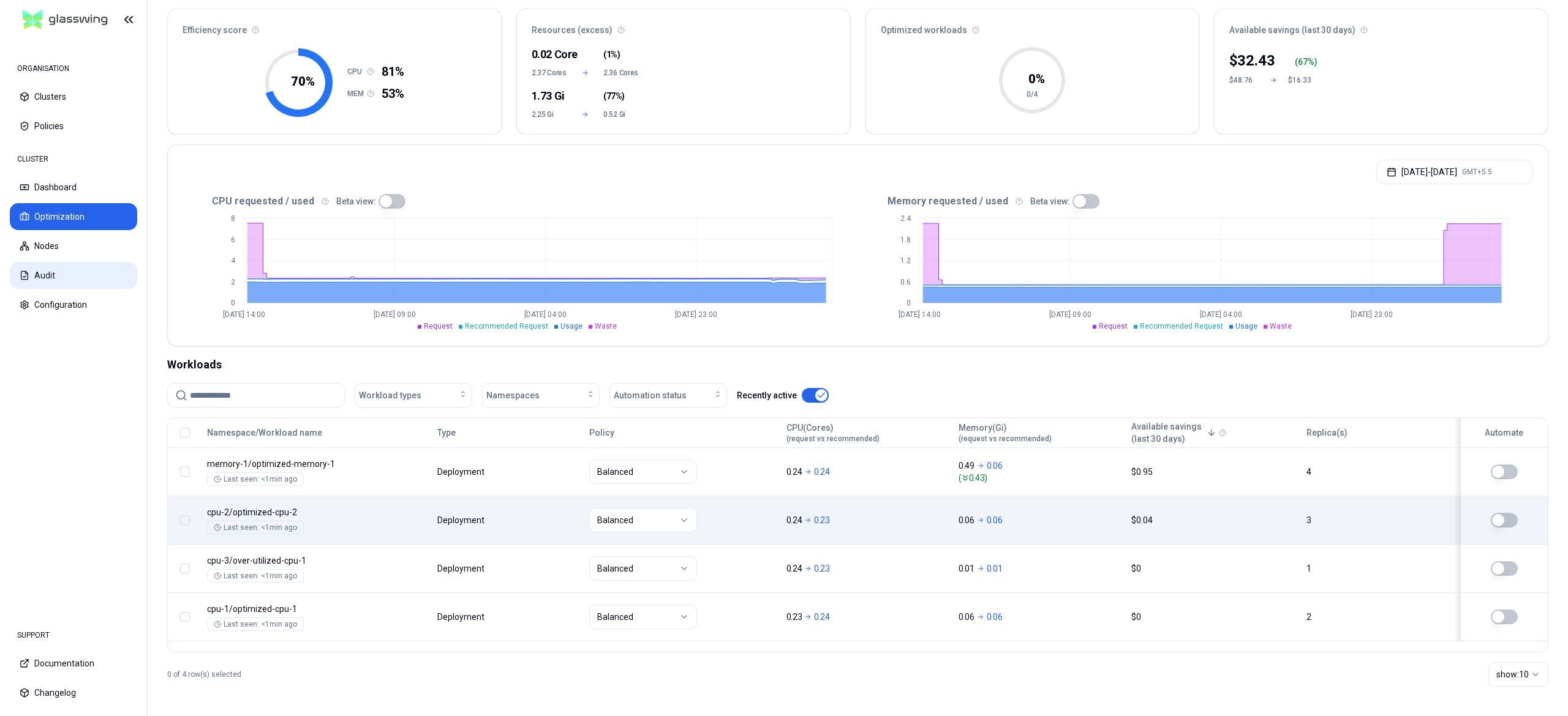
click at [51, 281] on button "Audit" at bounding box center [73, 276] width 127 height 27
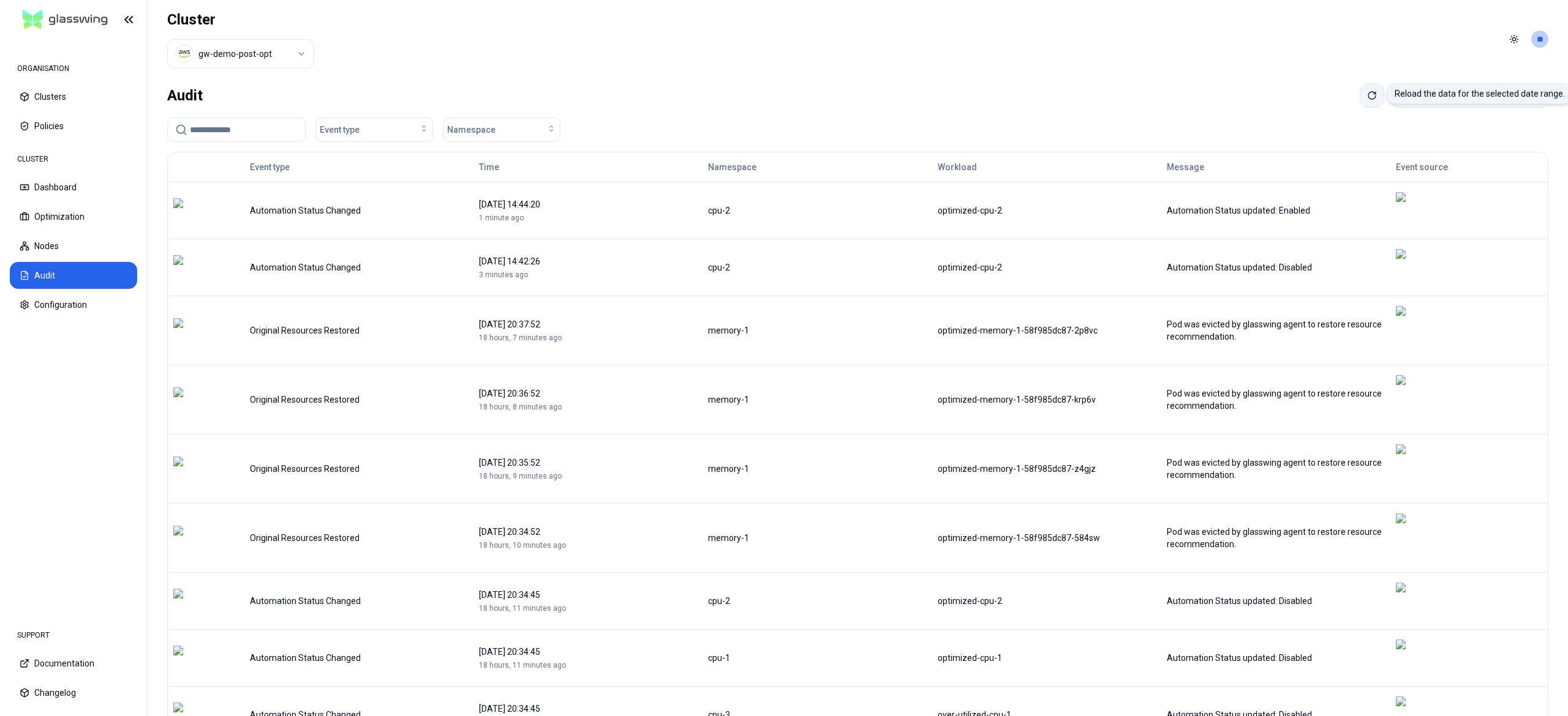
click at [1367, 95] on icon at bounding box center [1372, 95] width 10 height 10
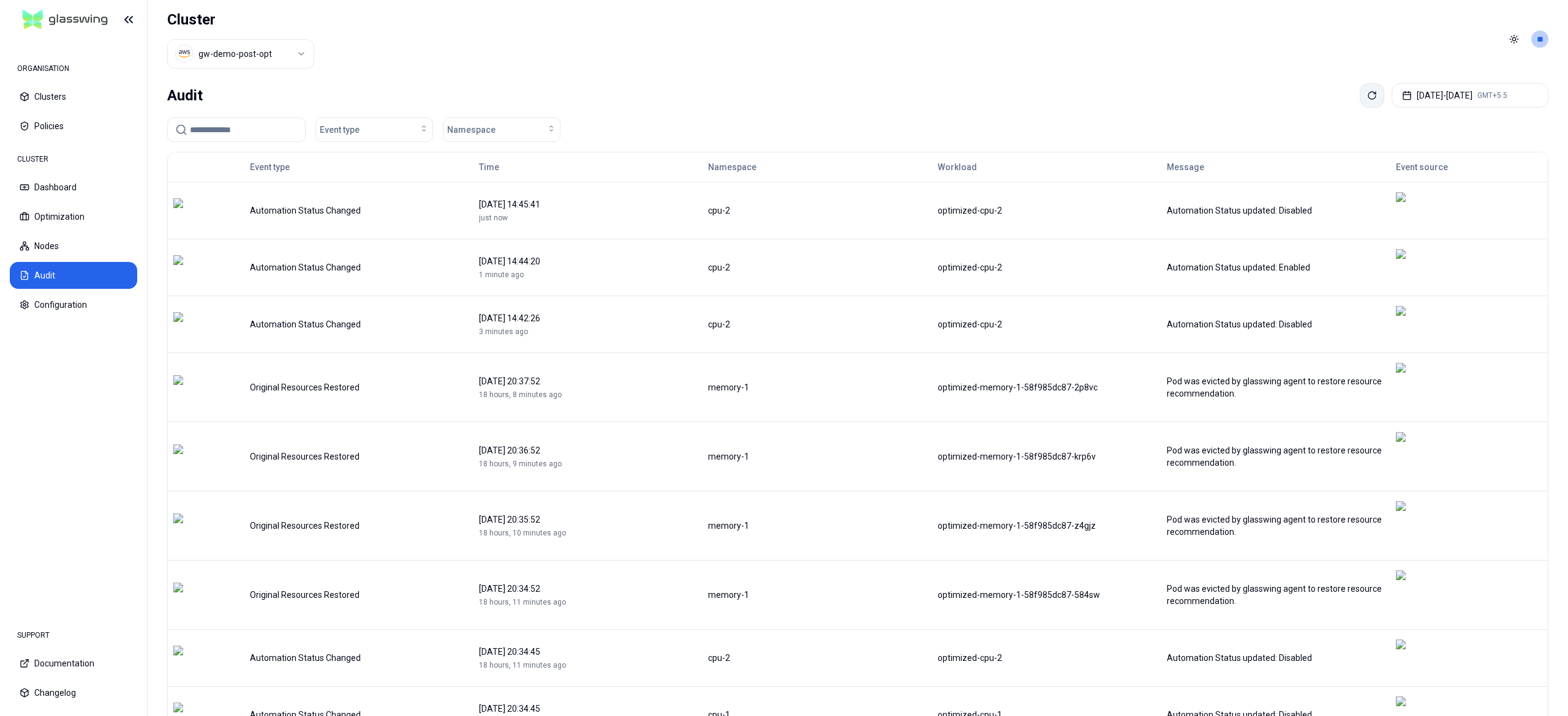
click at [1360, 100] on button at bounding box center [1372, 95] width 24 height 24
click at [1367, 99] on icon at bounding box center [1372, 95] width 10 height 10
click at [1360, 95] on button at bounding box center [1372, 95] width 24 height 24
click at [1367, 100] on icon at bounding box center [1372, 95] width 10 height 10
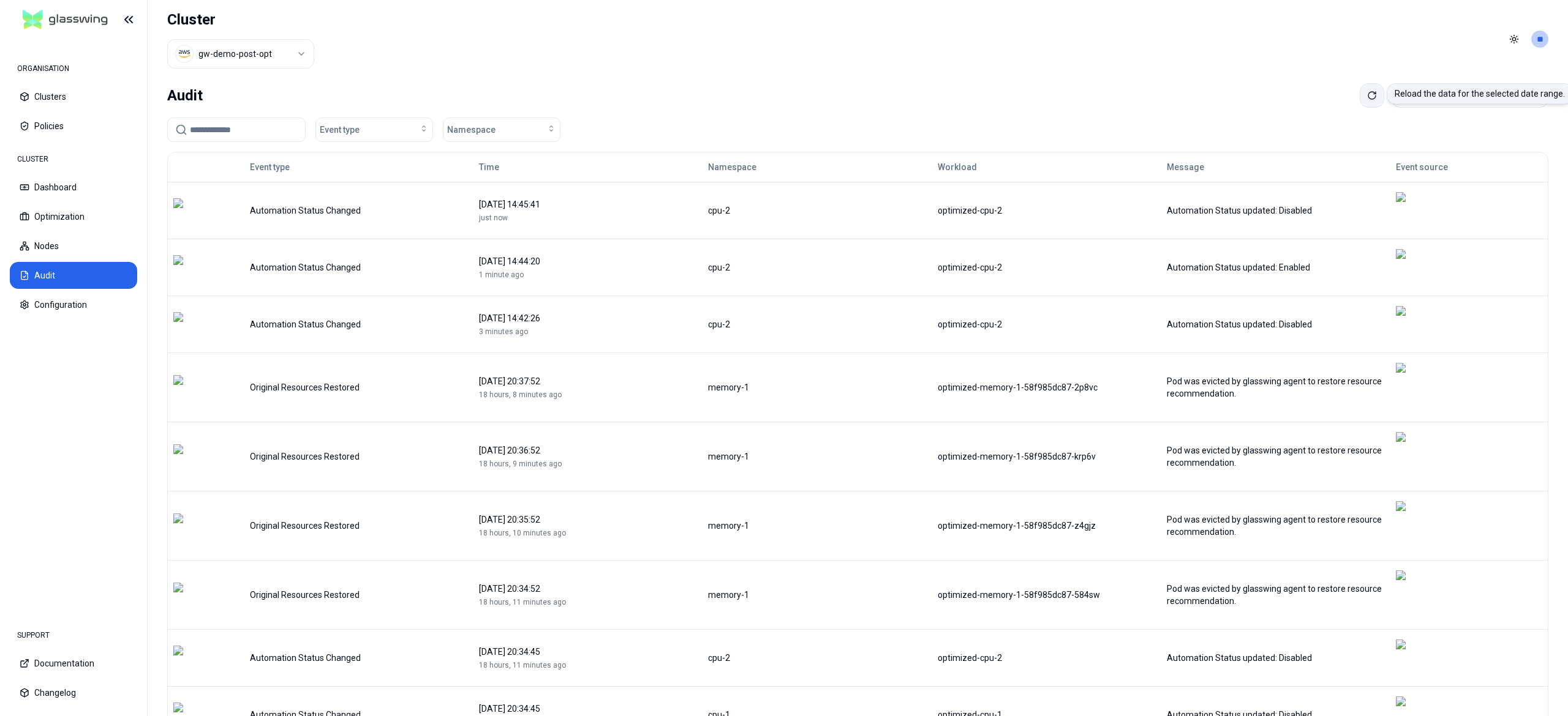
click at [1367, 97] on icon at bounding box center [1372, 95] width 10 height 10
click at [1367, 100] on icon at bounding box center [1372, 95] width 10 height 10
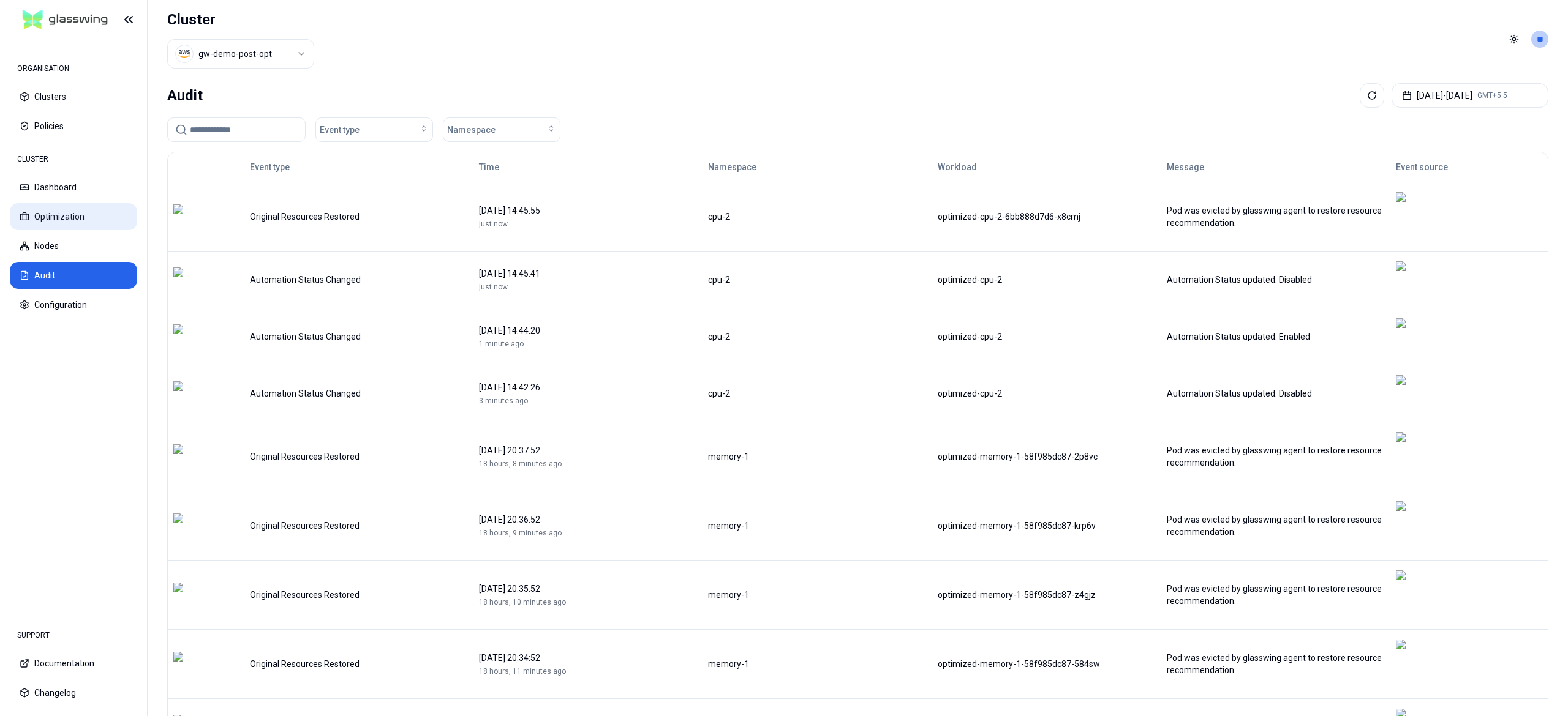
click at [71, 222] on button "Optimization" at bounding box center [73, 217] width 127 height 27
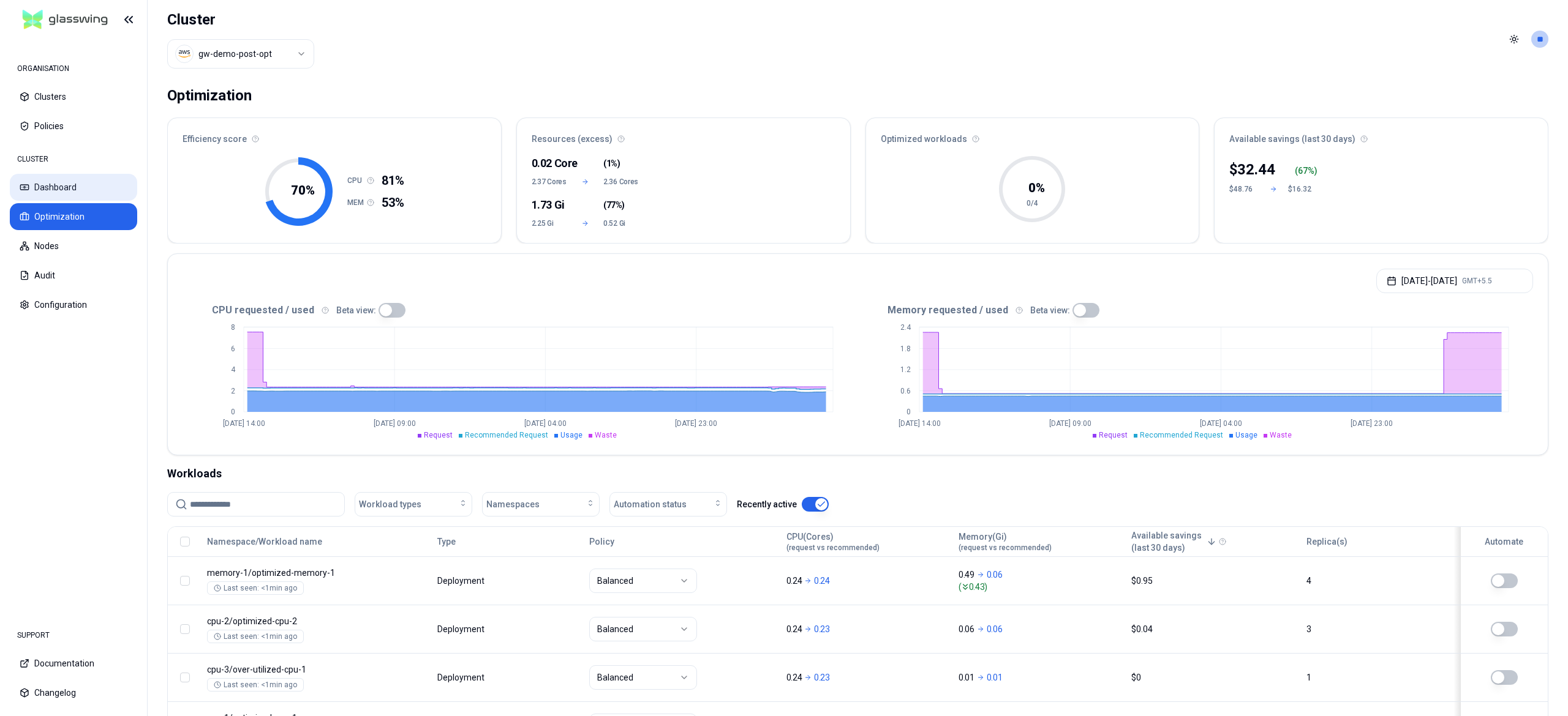
click at [65, 192] on button "Dashboard" at bounding box center [73, 188] width 127 height 27
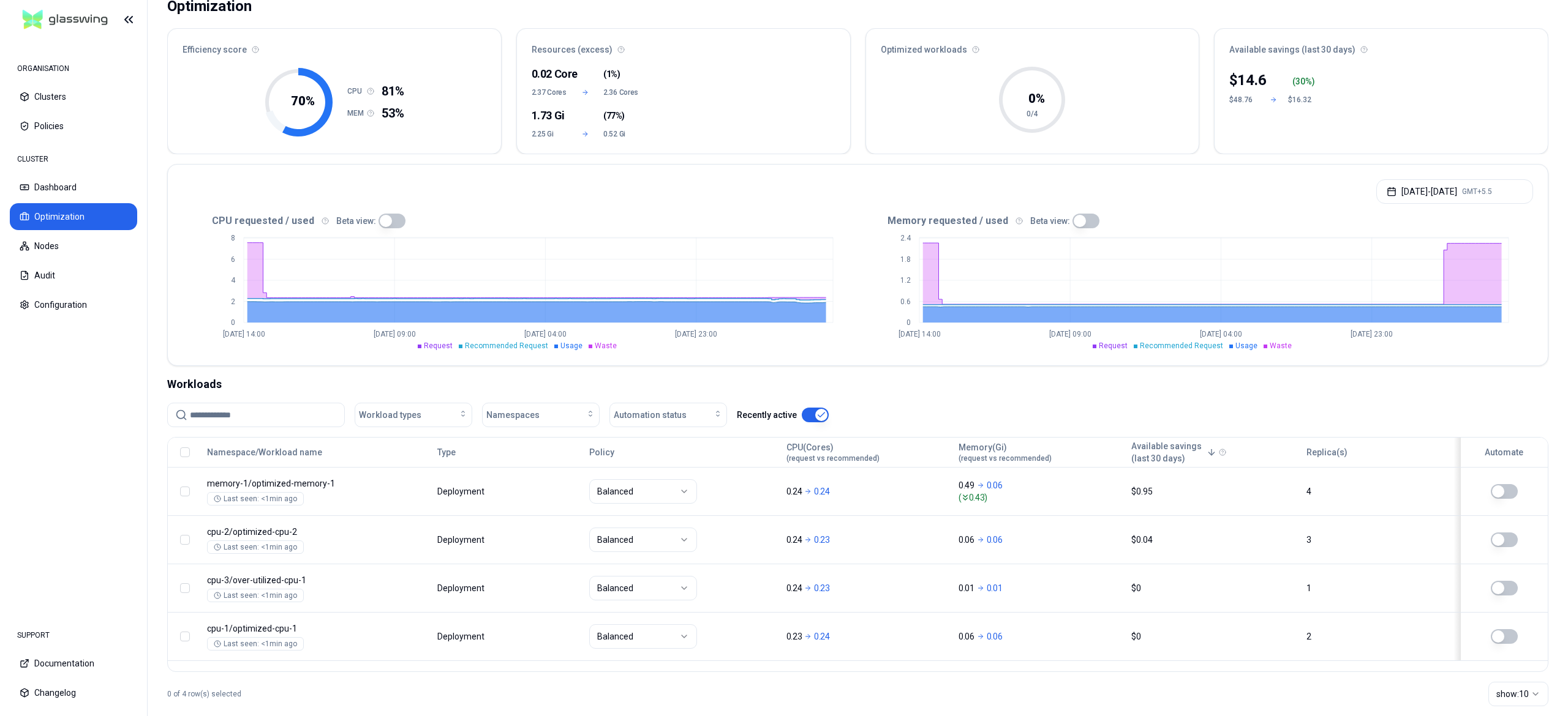
scroll to position [90, 0]
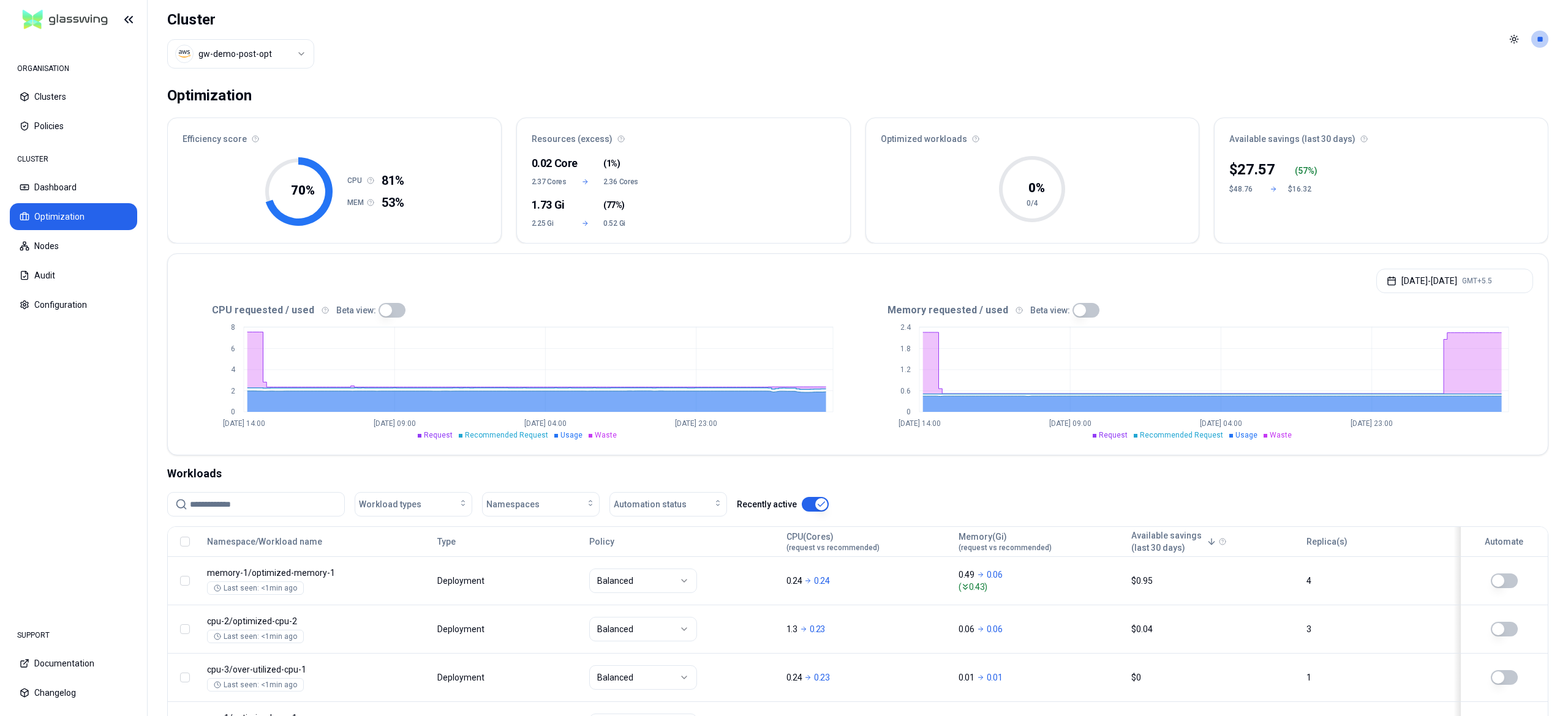
scroll to position [110, 0]
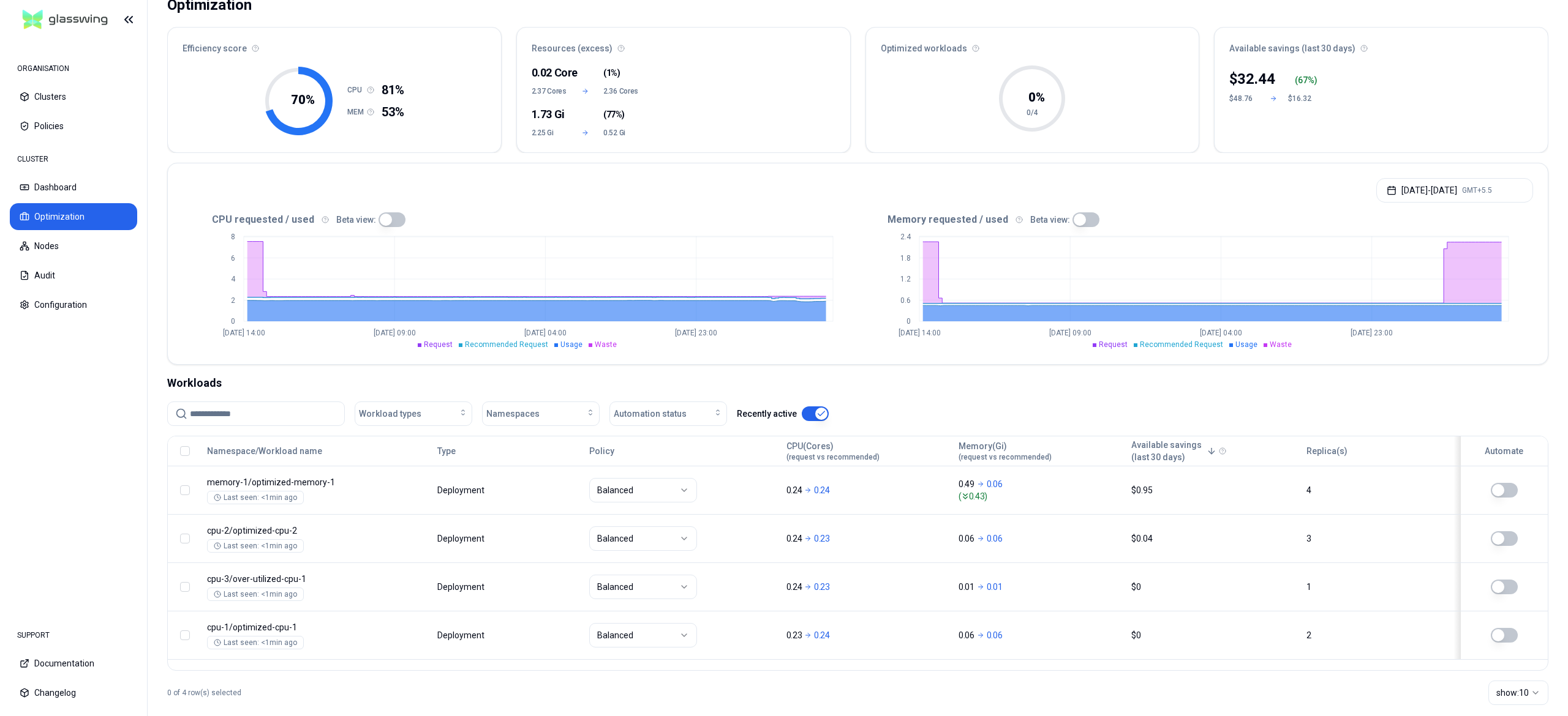
scroll to position [110, 0]
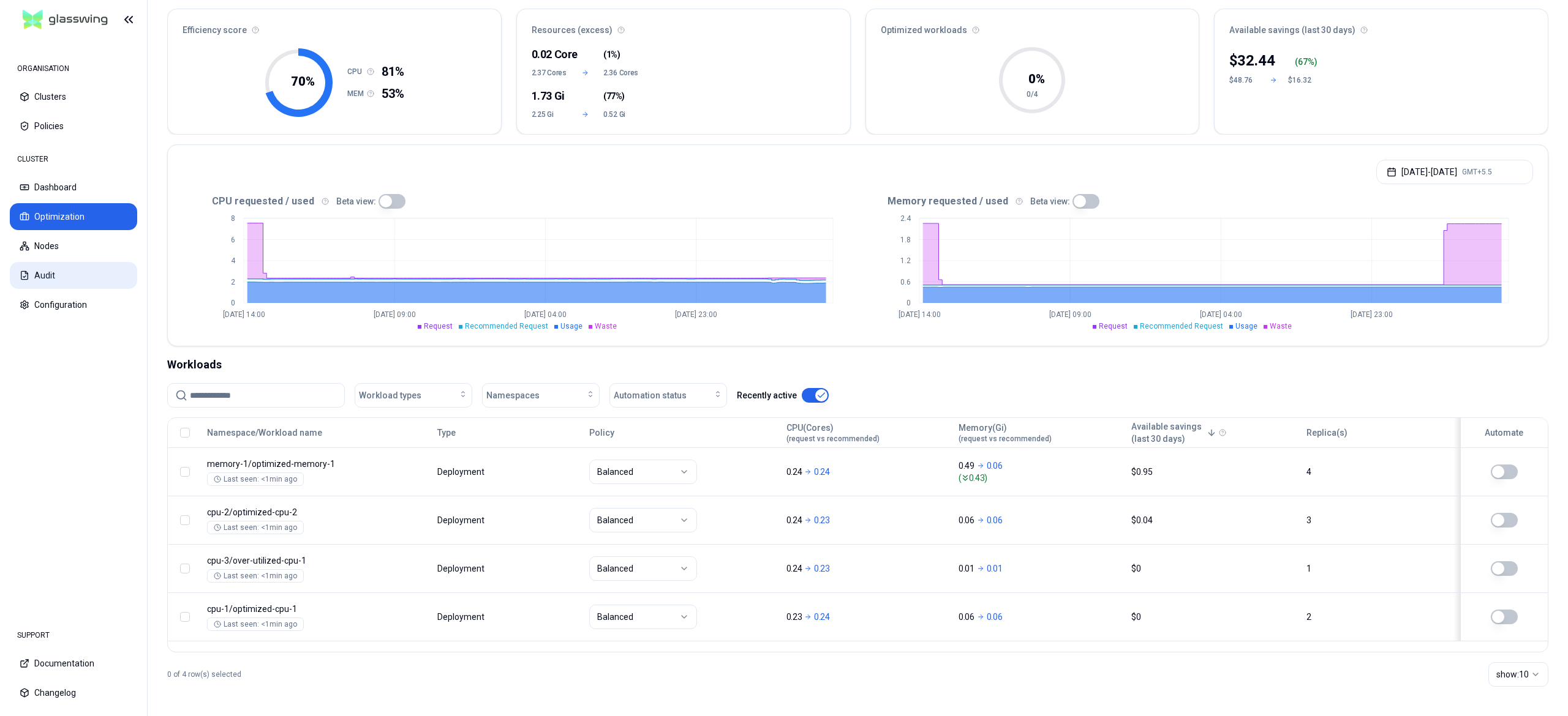
click at [57, 281] on button "Audit" at bounding box center [73, 276] width 127 height 27
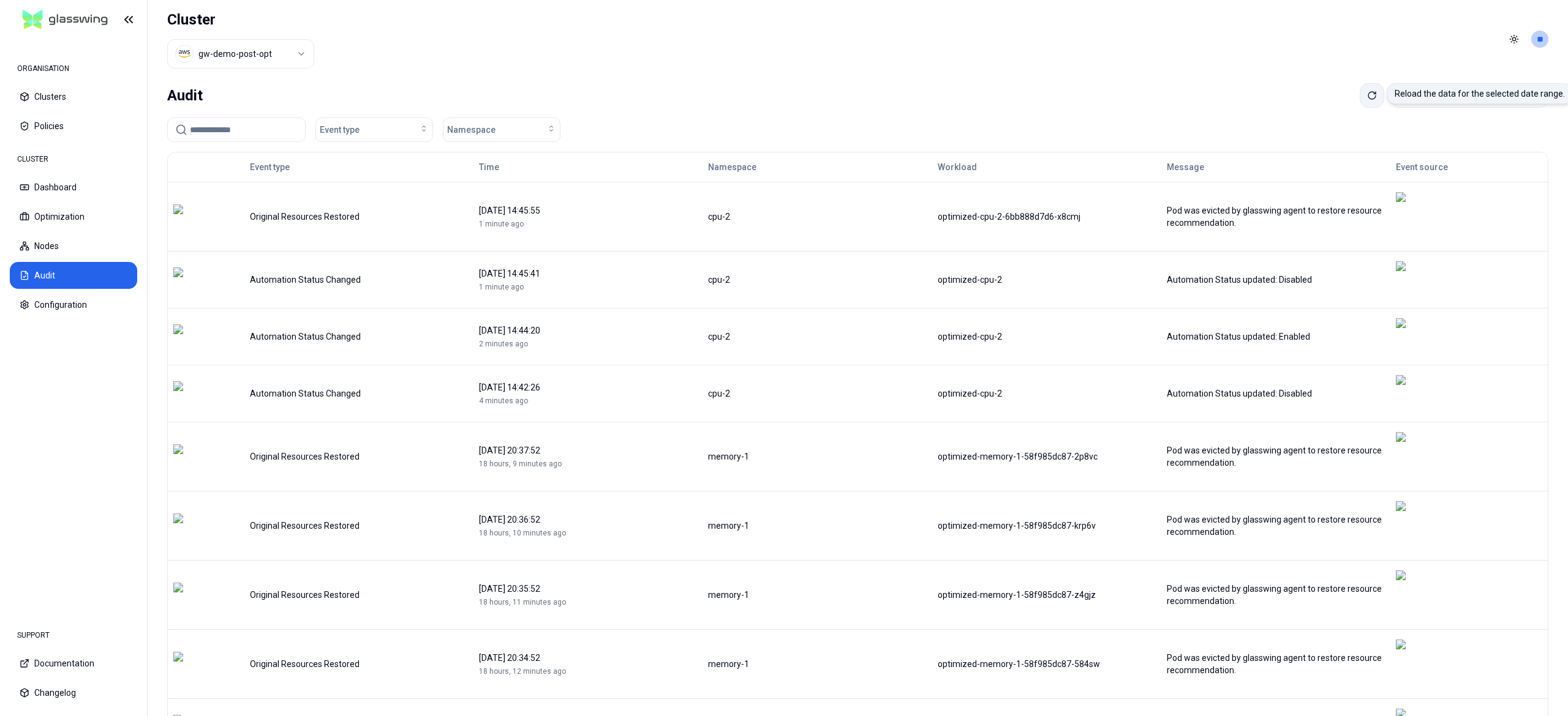
click at [1367, 93] on icon at bounding box center [1372, 95] width 10 height 10
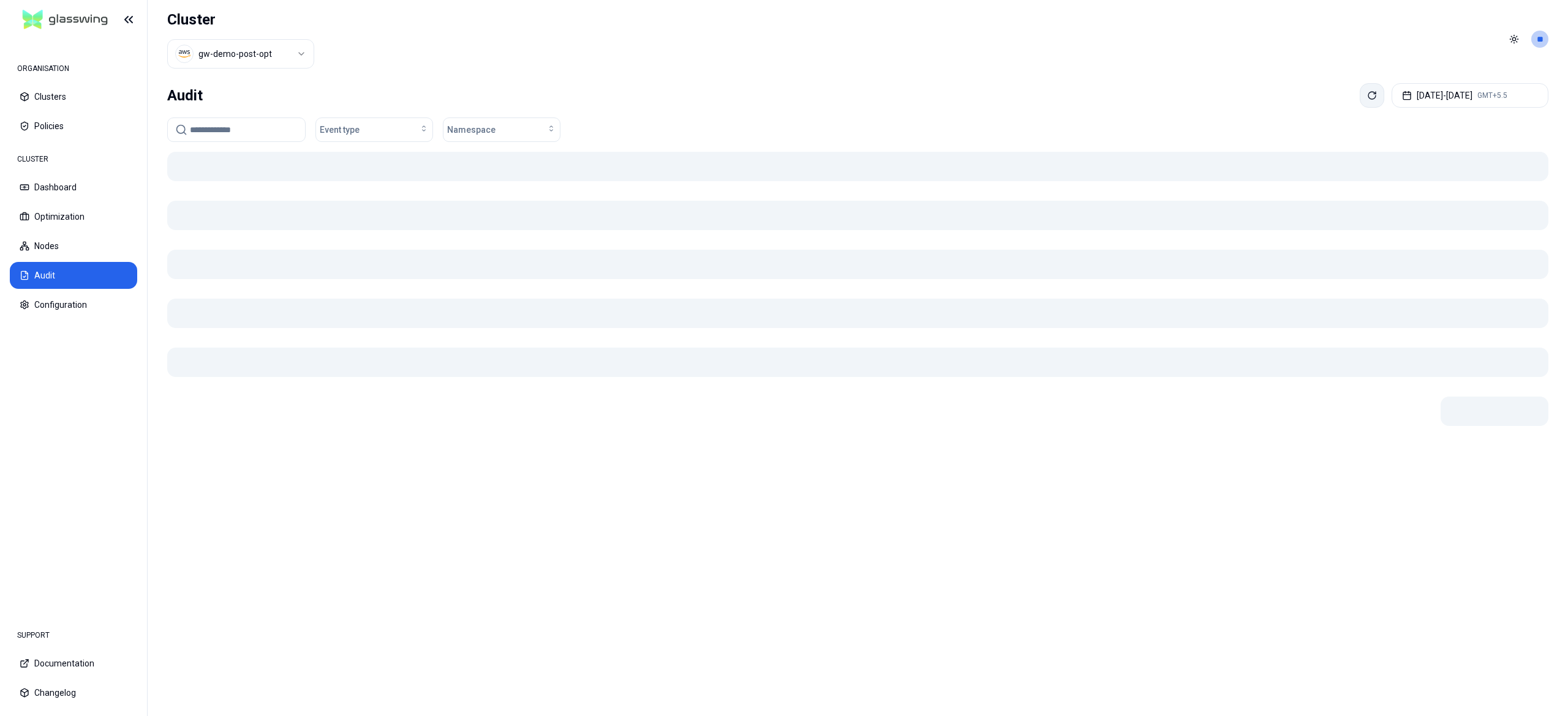
click at [1367, 93] on icon at bounding box center [1372, 95] width 10 height 10
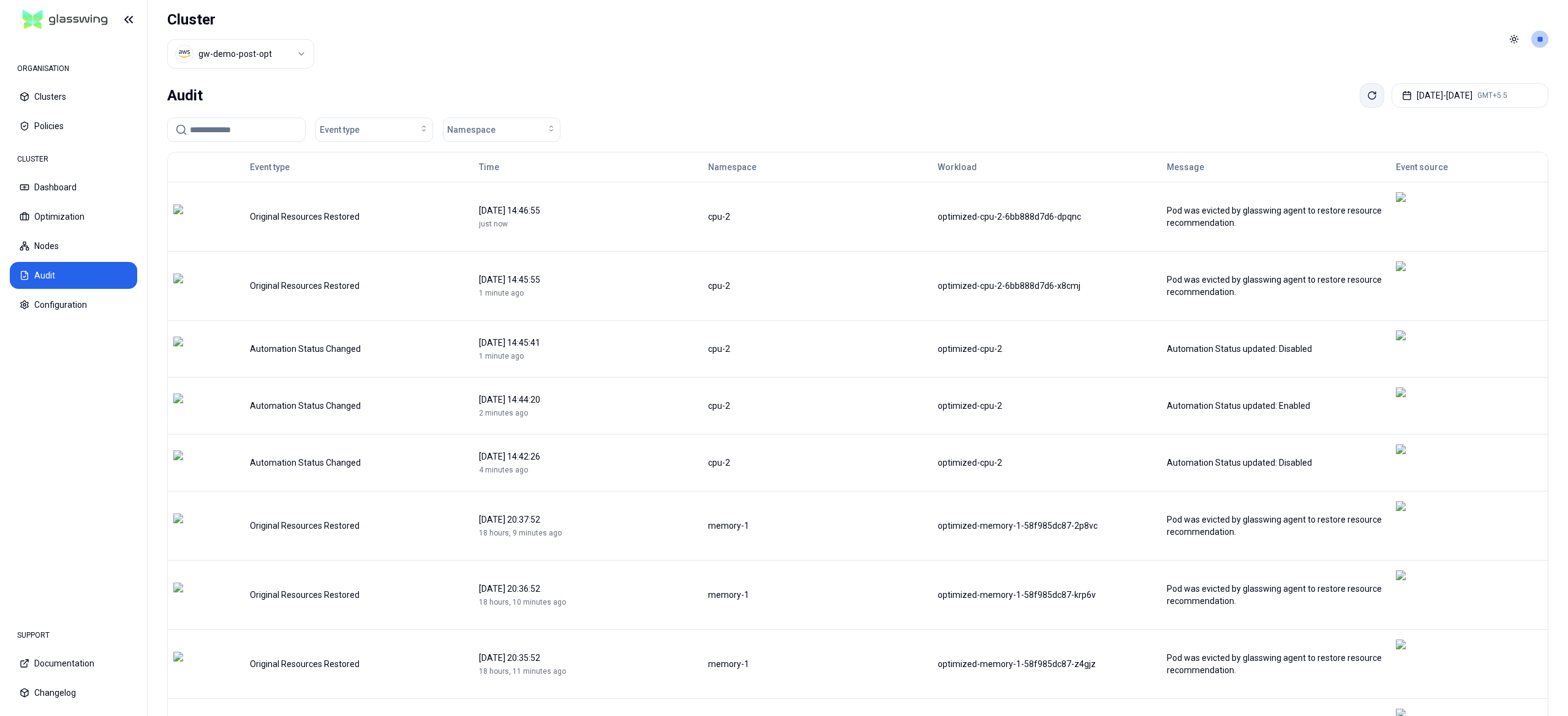
click at [1367, 92] on icon at bounding box center [1372, 95] width 10 height 10
click at [52, 220] on button "Optimization" at bounding box center [73, 217] width 127 height 27
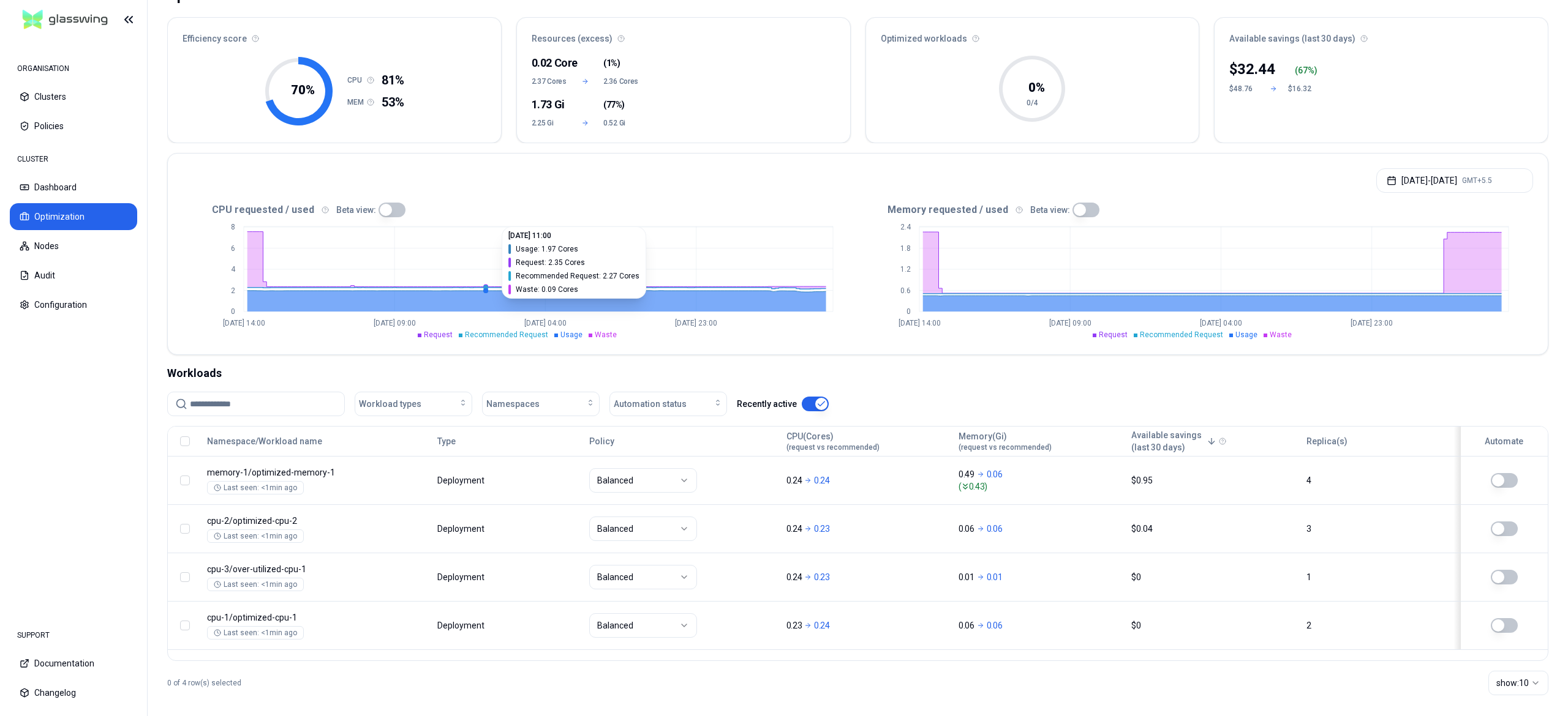
scroll to position [110, 0]
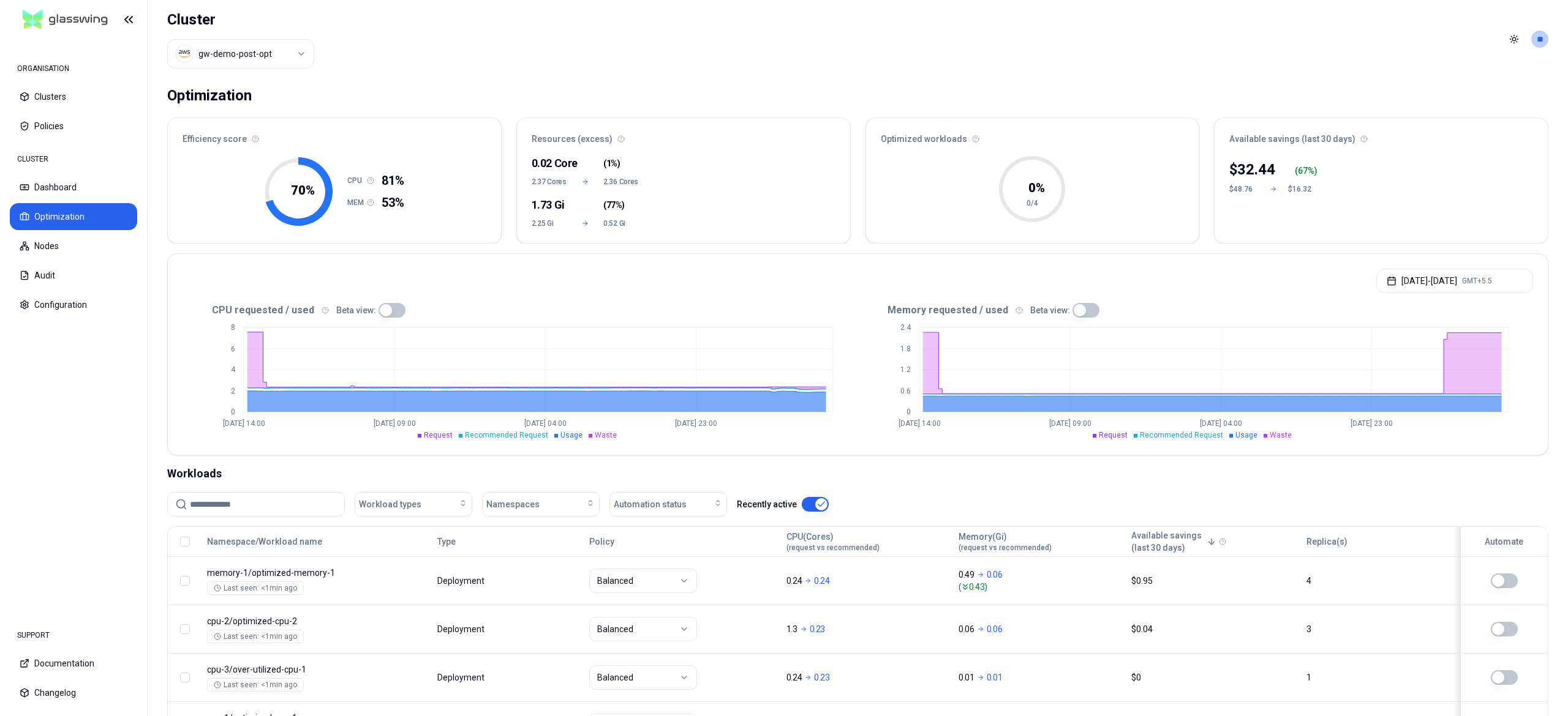
scroll to position [110, 0]
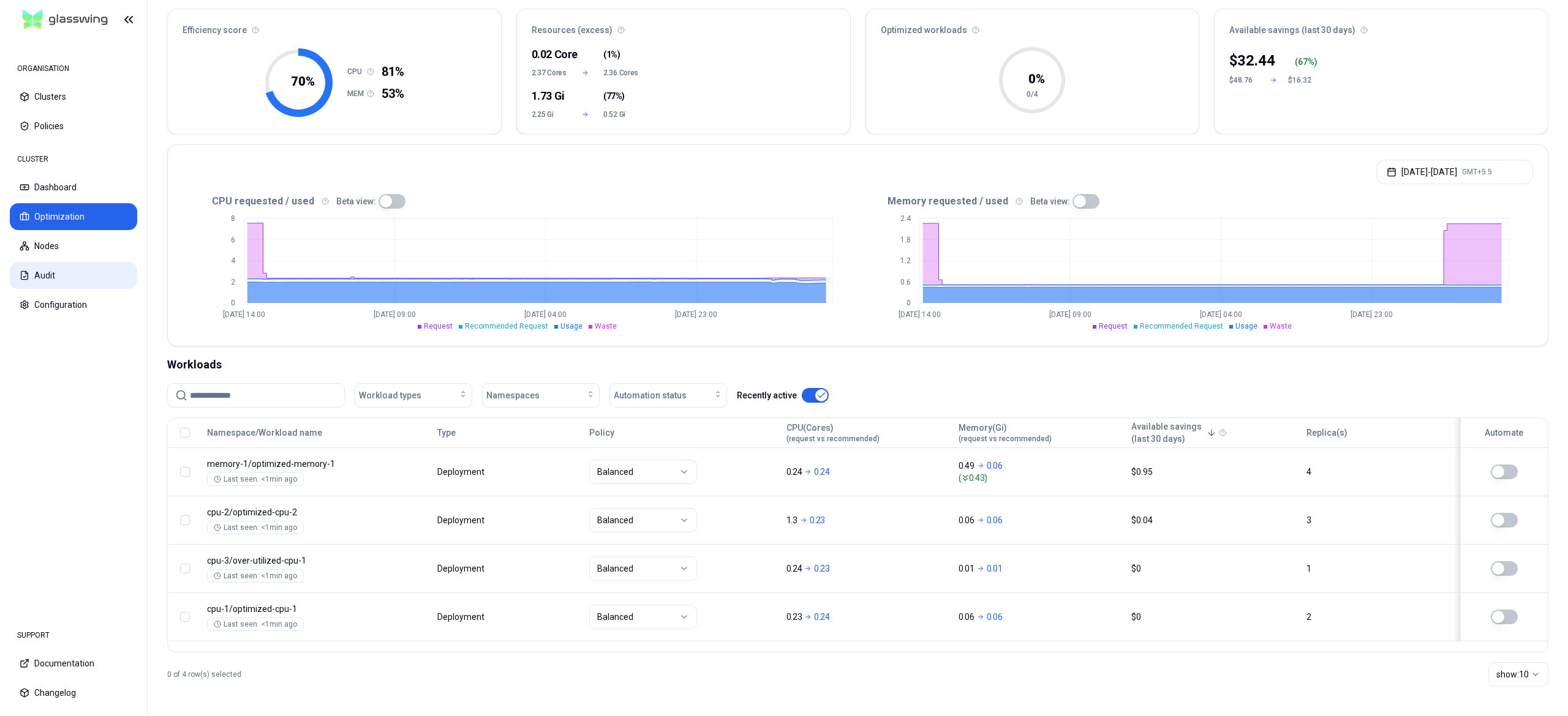
click at [38, 272] on button "Audit" at bounding box center [73, 276] width 127 height 27
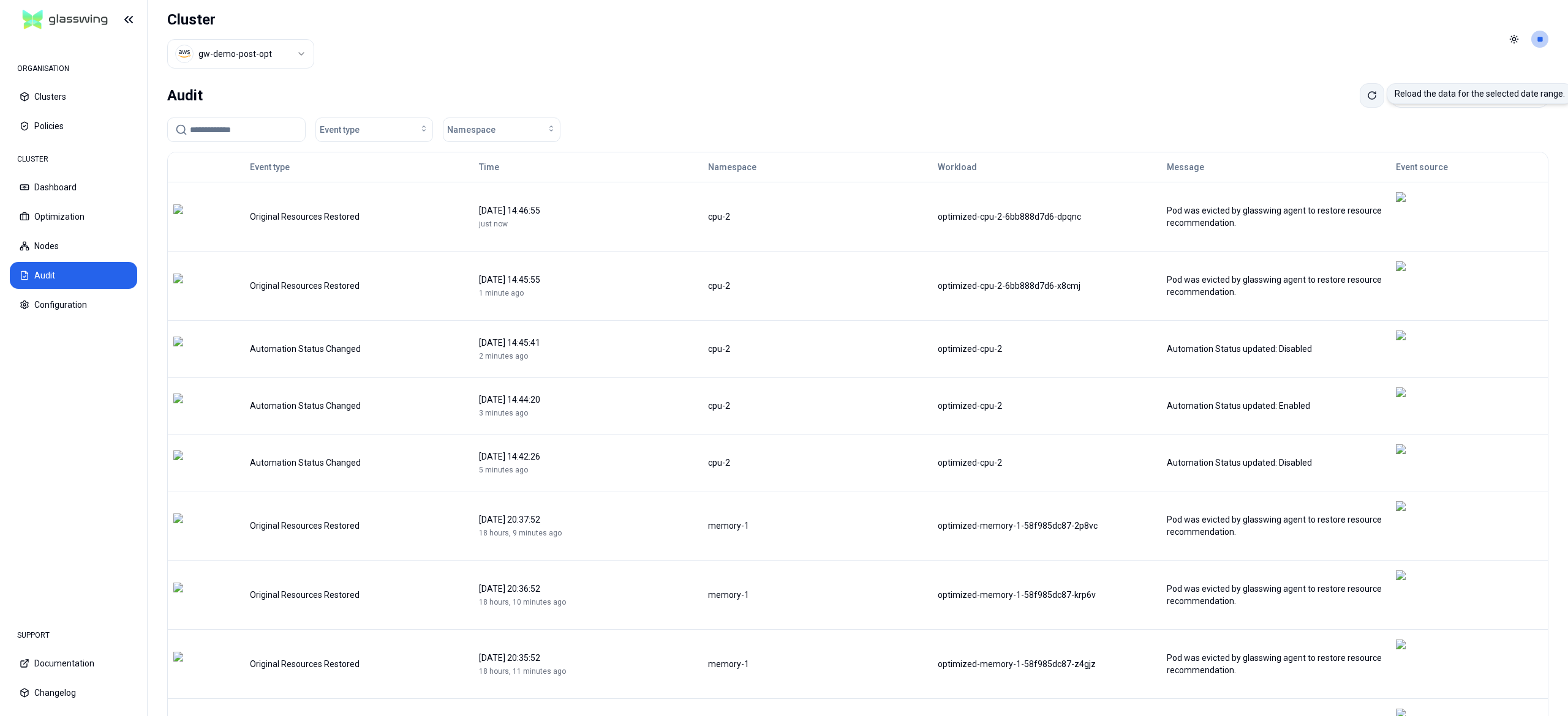
click at [1367, 95] on icon at bounding box center [1372, 95] width 10 height 10
click at [42, 192] on button "Dashboard" at bounding box center [73, 188] width 127 height 27
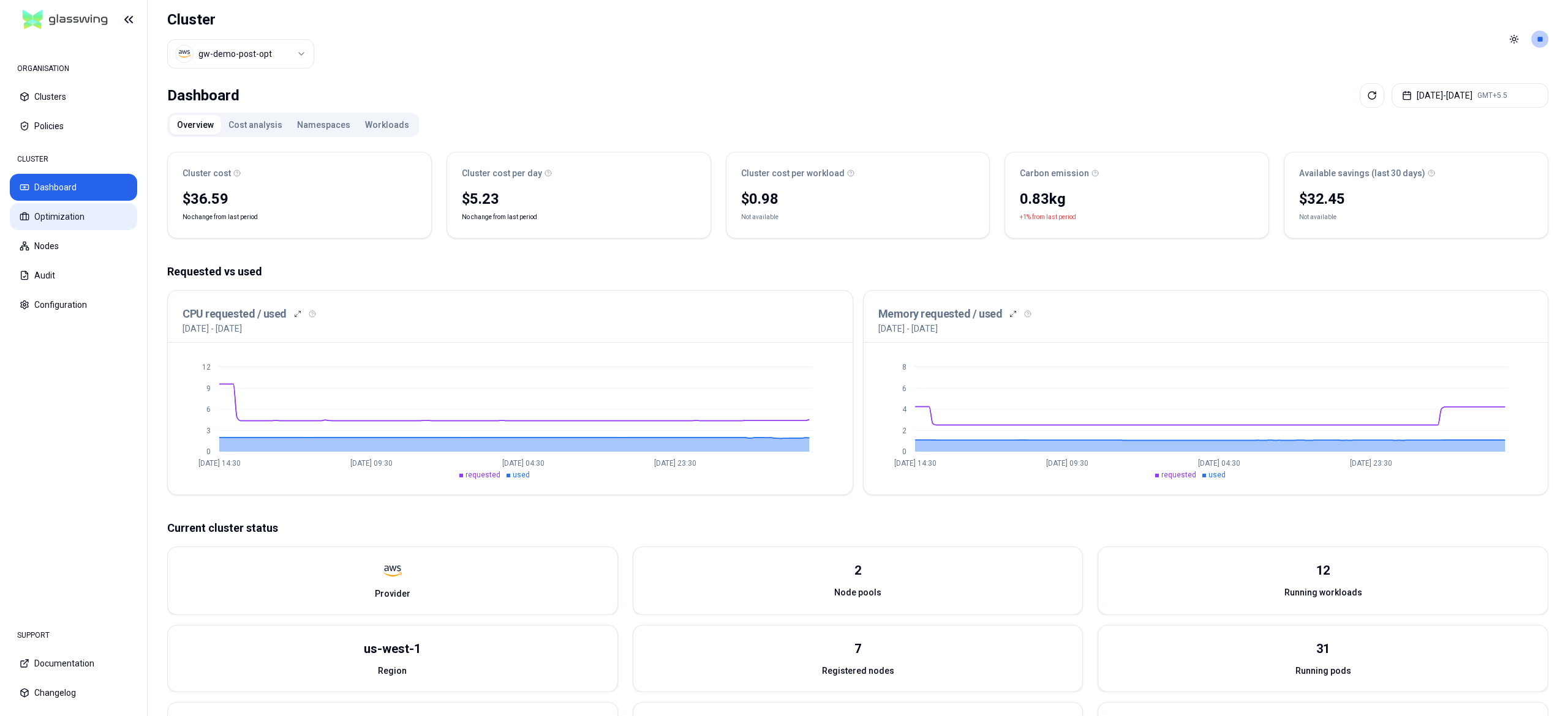
click at [42, 222] on button "Optimization" at bounding box center [73, 217] width 127 height 27
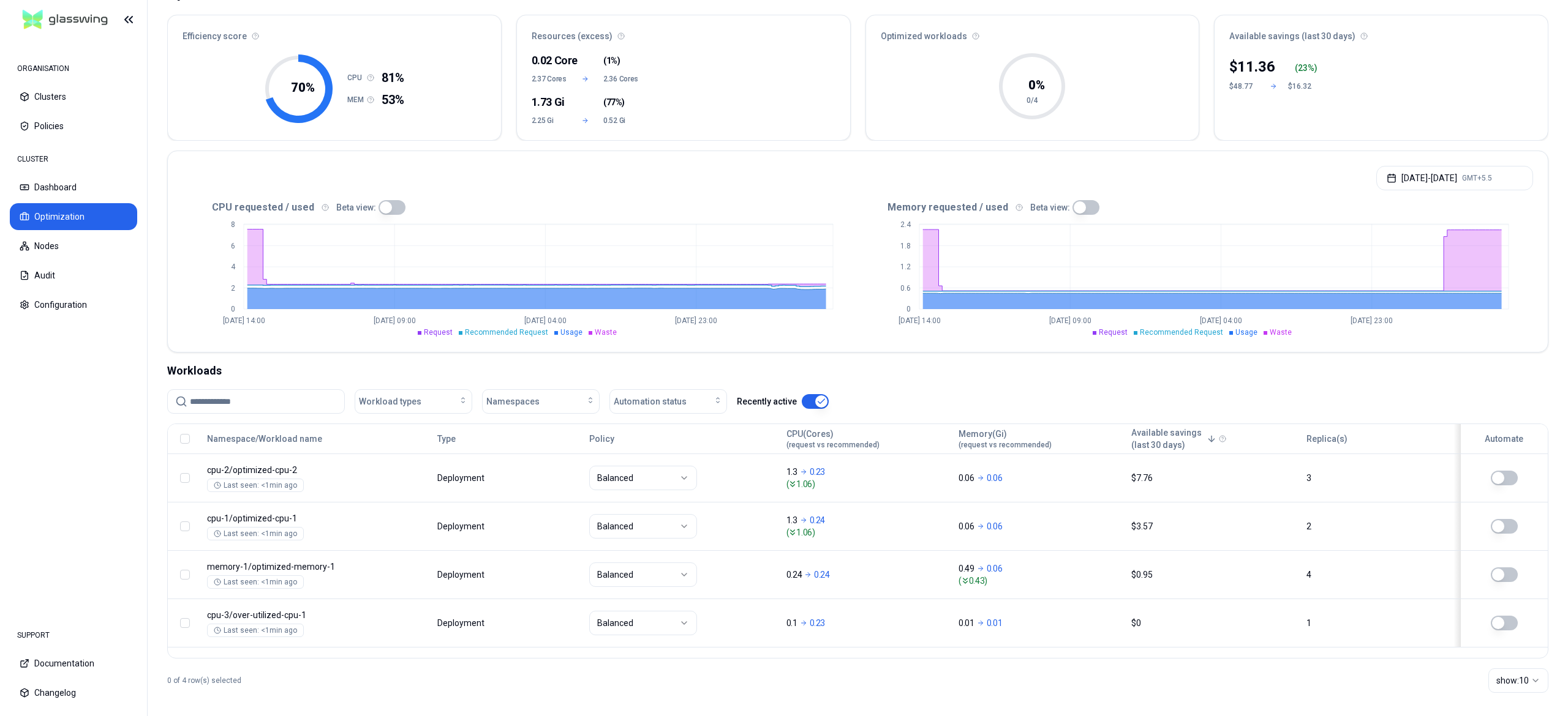
scroll to position [110, 0]
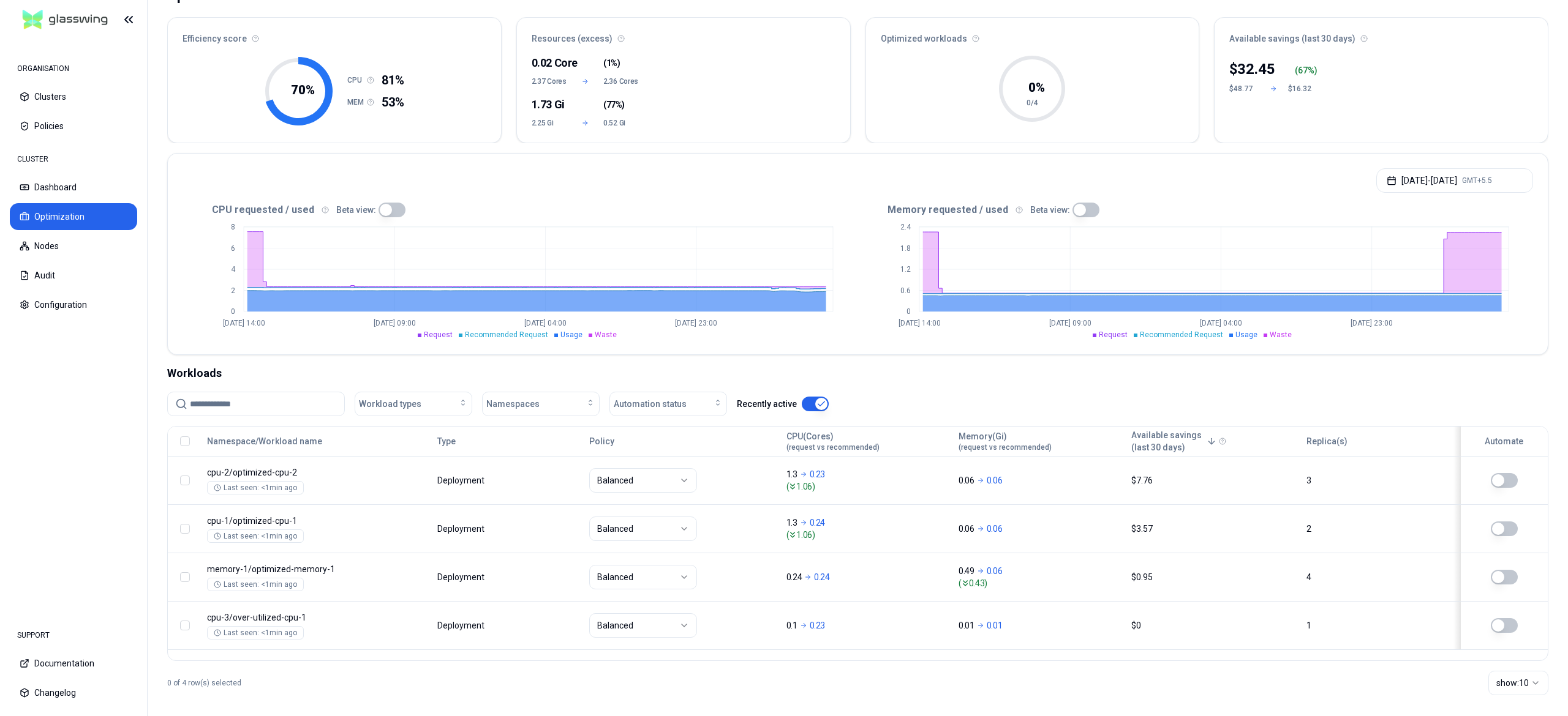
scroll to position [110, 0]
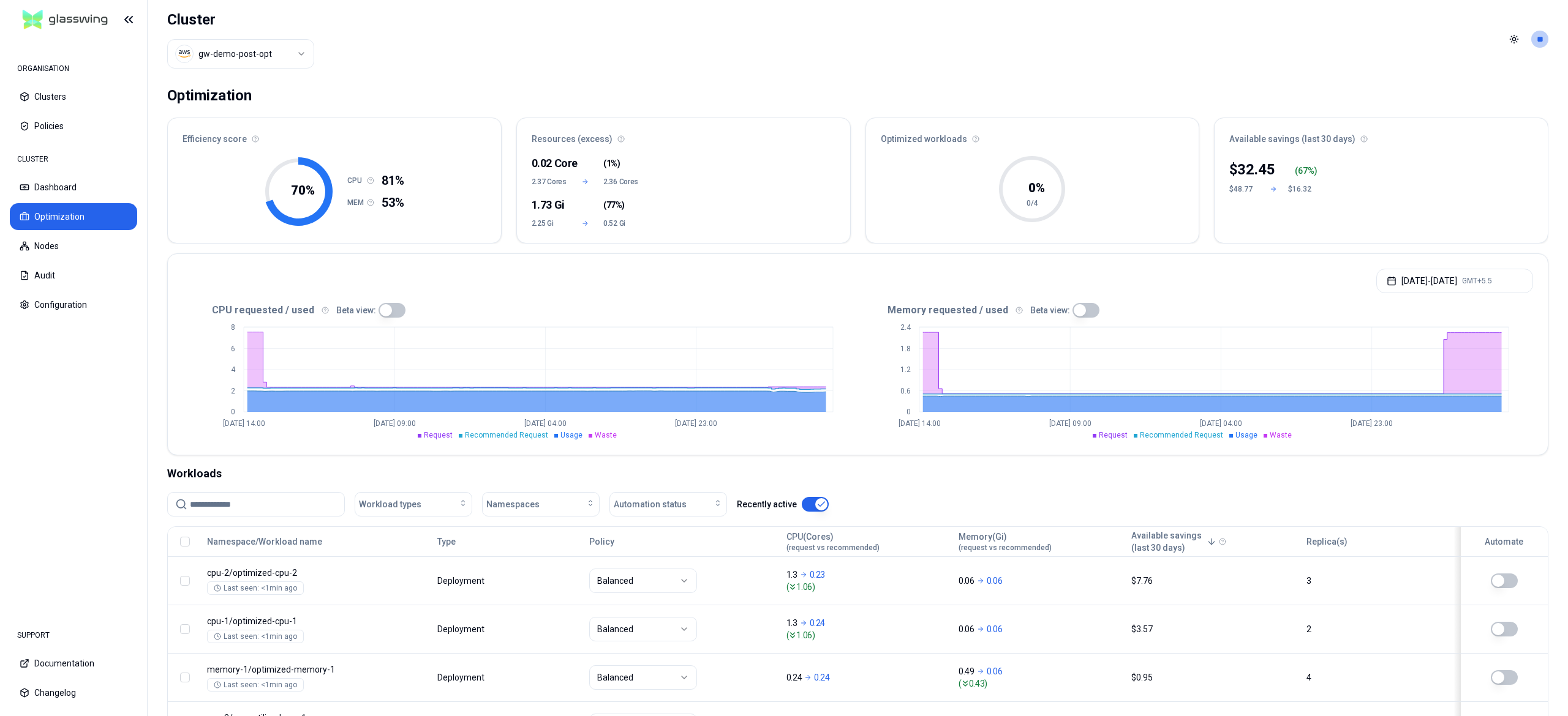
scroll to position [110, 0]
click at [1540, 44] on html "ORGANISATION Clusters Policies CLUSTER Dashboard Optimization Nodes Audit Confi…" at bounding box center [784, 358] width 1568 height 716
click at [886, 57] on html "ORGANISATION Clusters Policies CLUSTER Dashboard Optimization Nodes Audit Confi…" at bounding box center [784, 358] width 1568 height 716
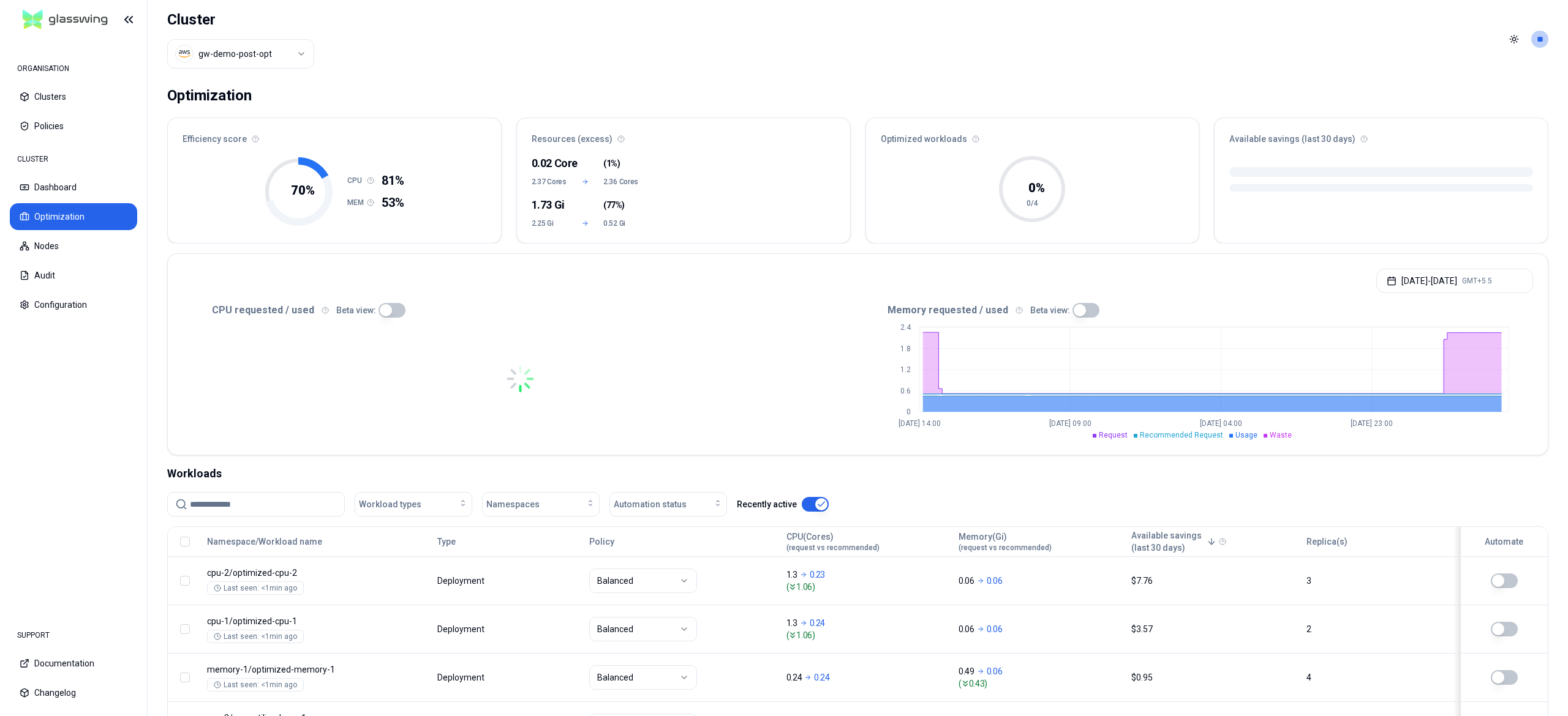
scroll to position [110, 0]
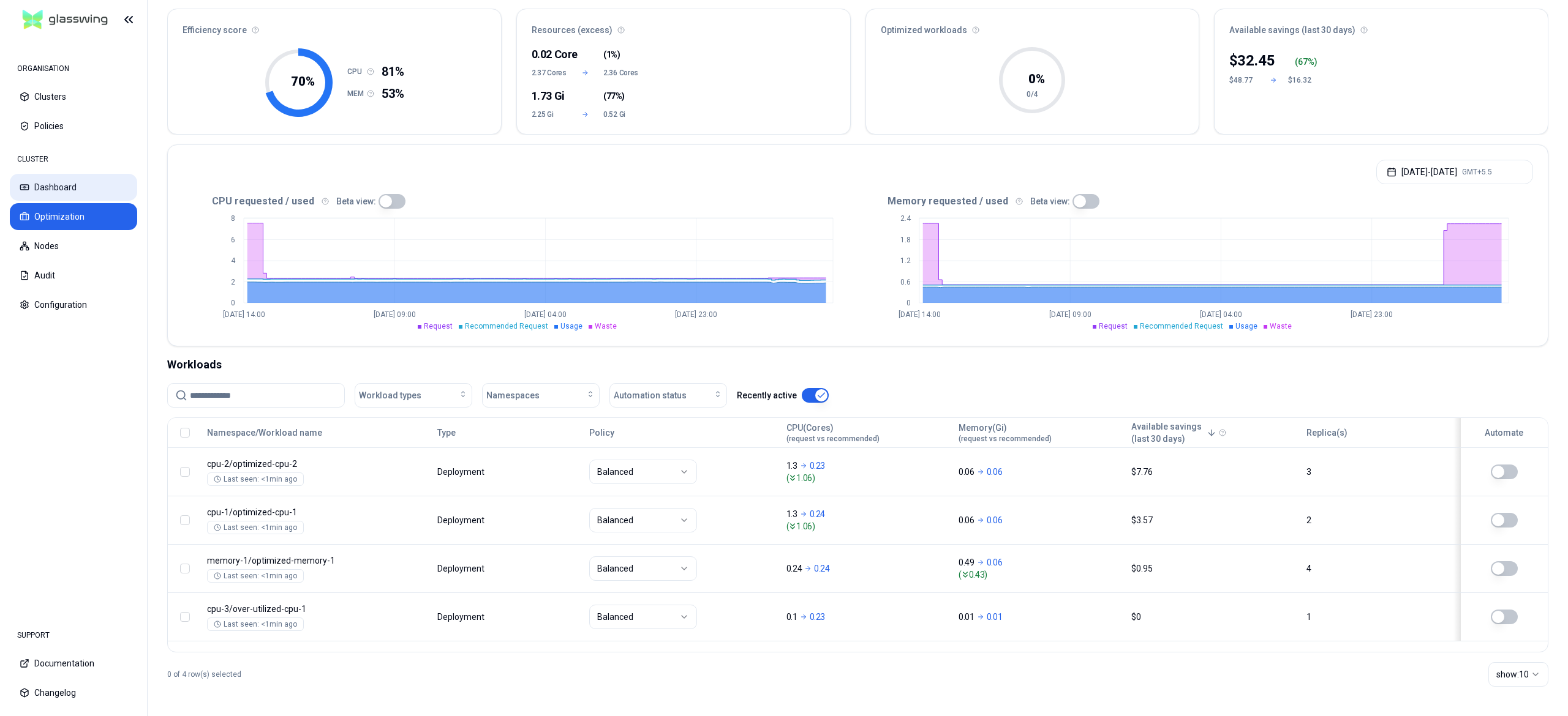
click at [52, 193] on button "Dashboard" at bounding box center [73, 188] width 127 height 27
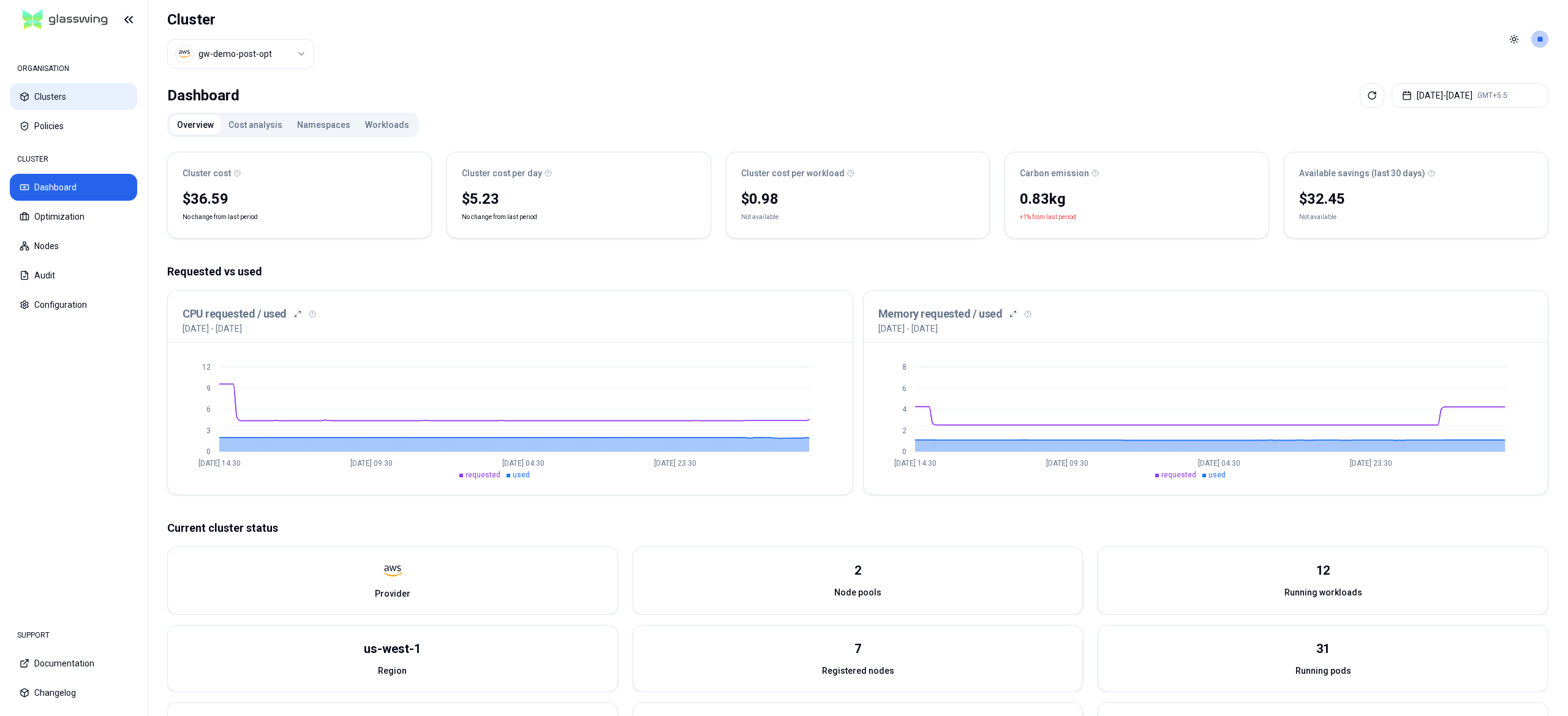
click at [61, 99] on button "Clusters" at bounding box center [73, 97] width 127 height 27
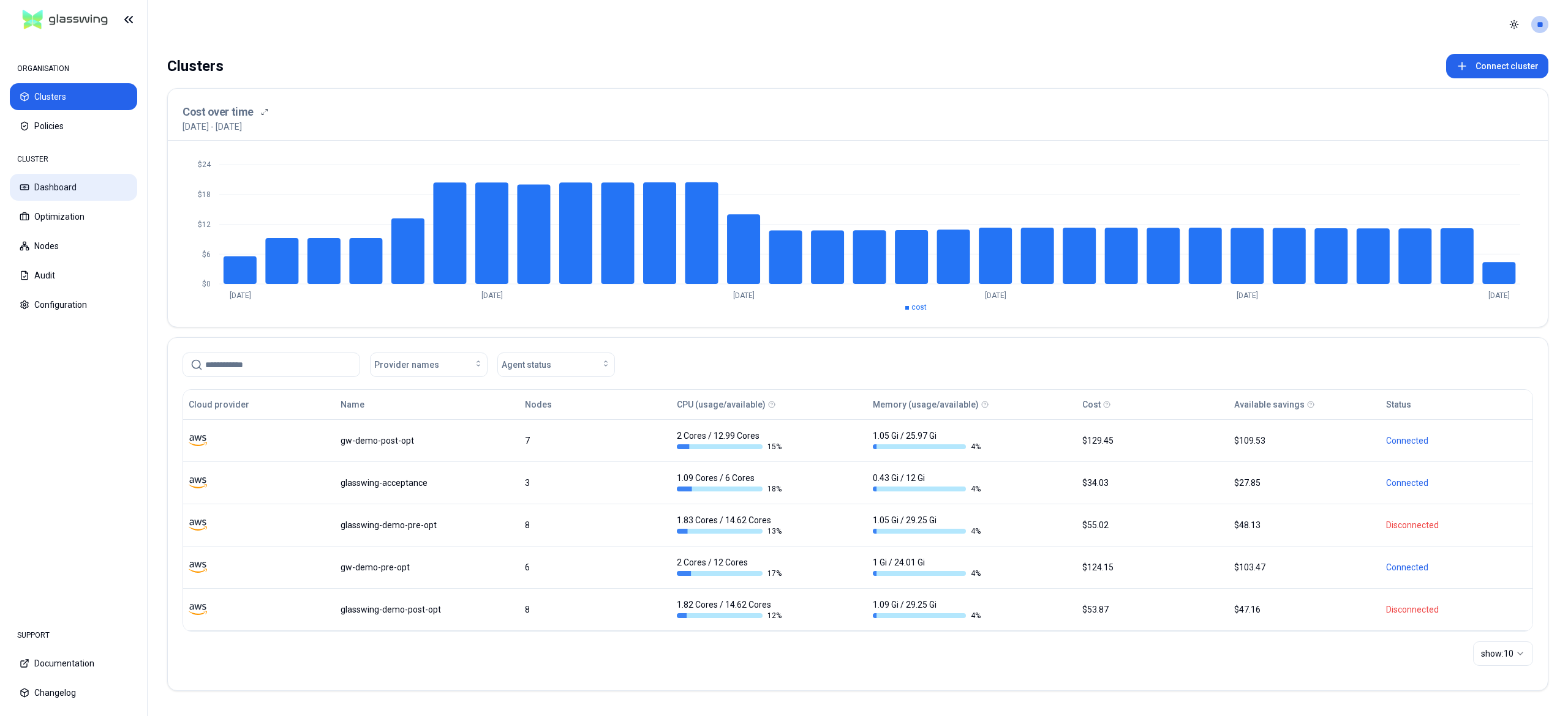
click at [45, 181] on button "Dashboard" at bounding box center [73, 188] width 127 height 27
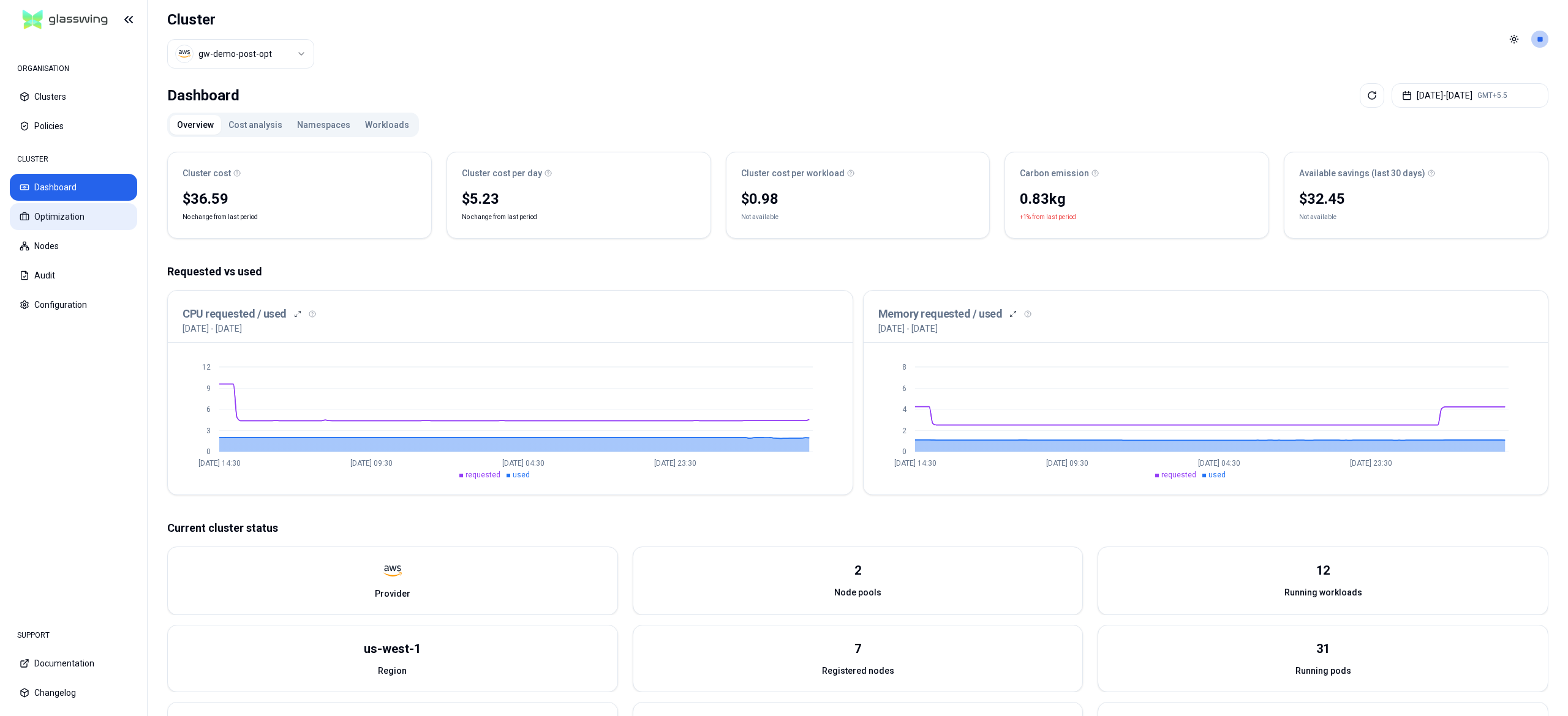
click at [57, 212] on button "Optimization" at bounding box center [73, 217] width 127 height 27
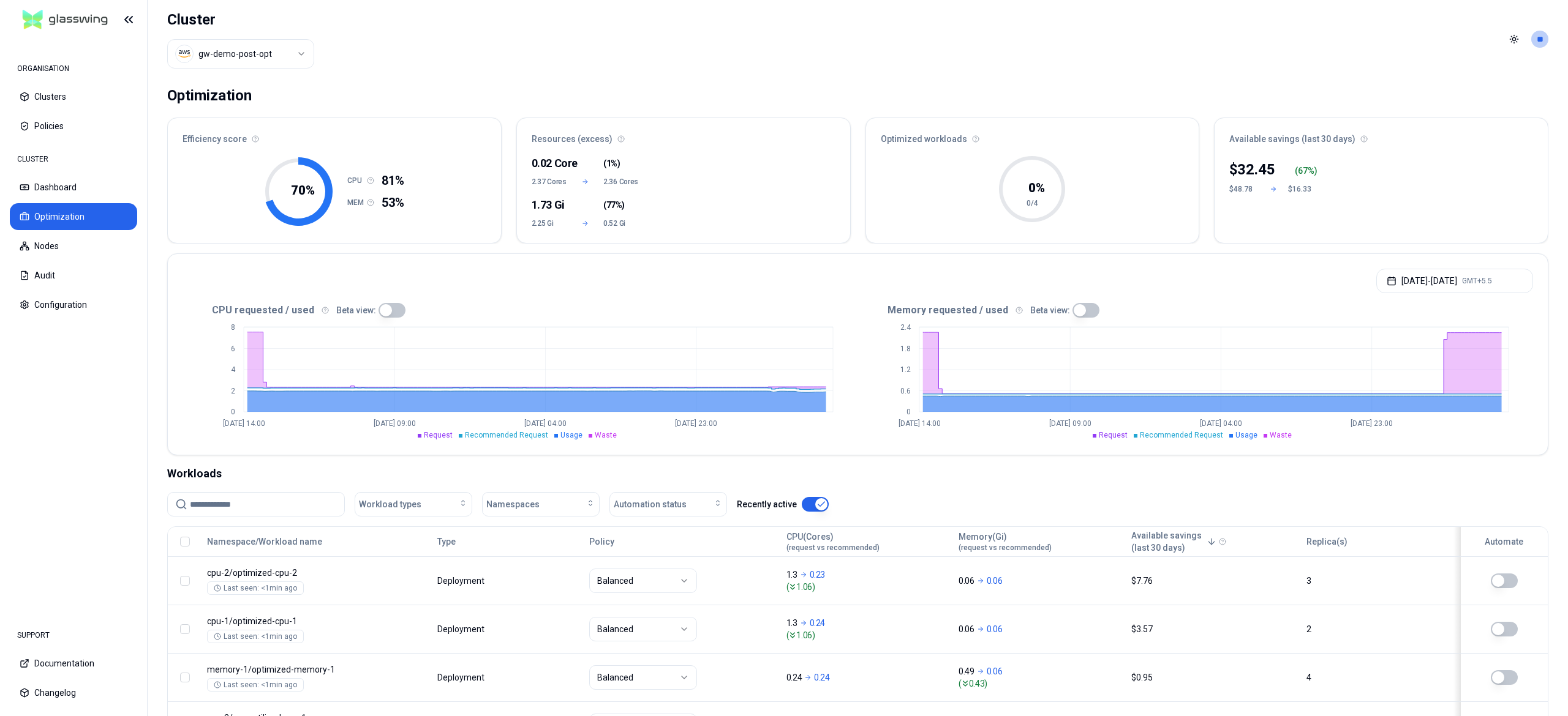
scroll to position [110, 0]
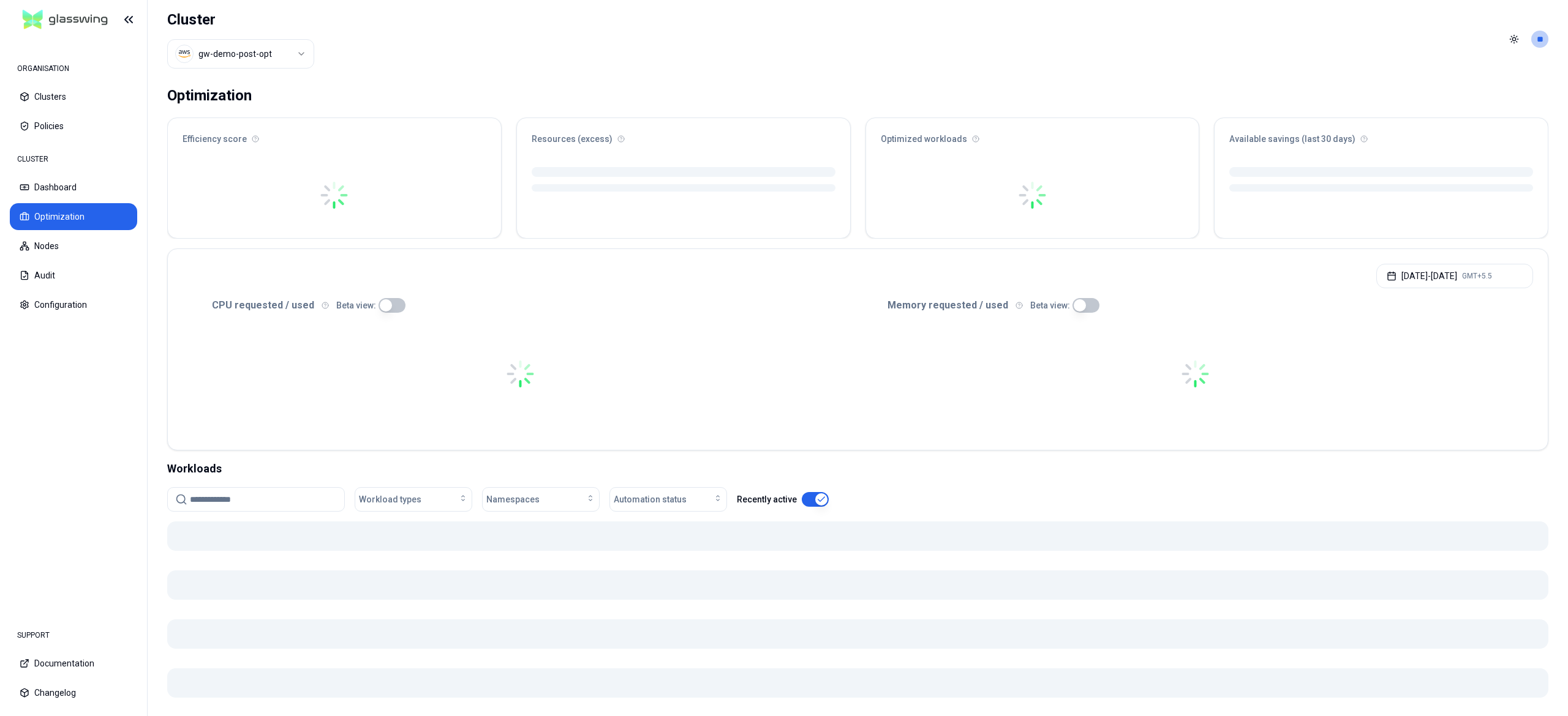
scroll to position [110, 0]
